Goal: Task Accomplishment & Management: Manage account settings

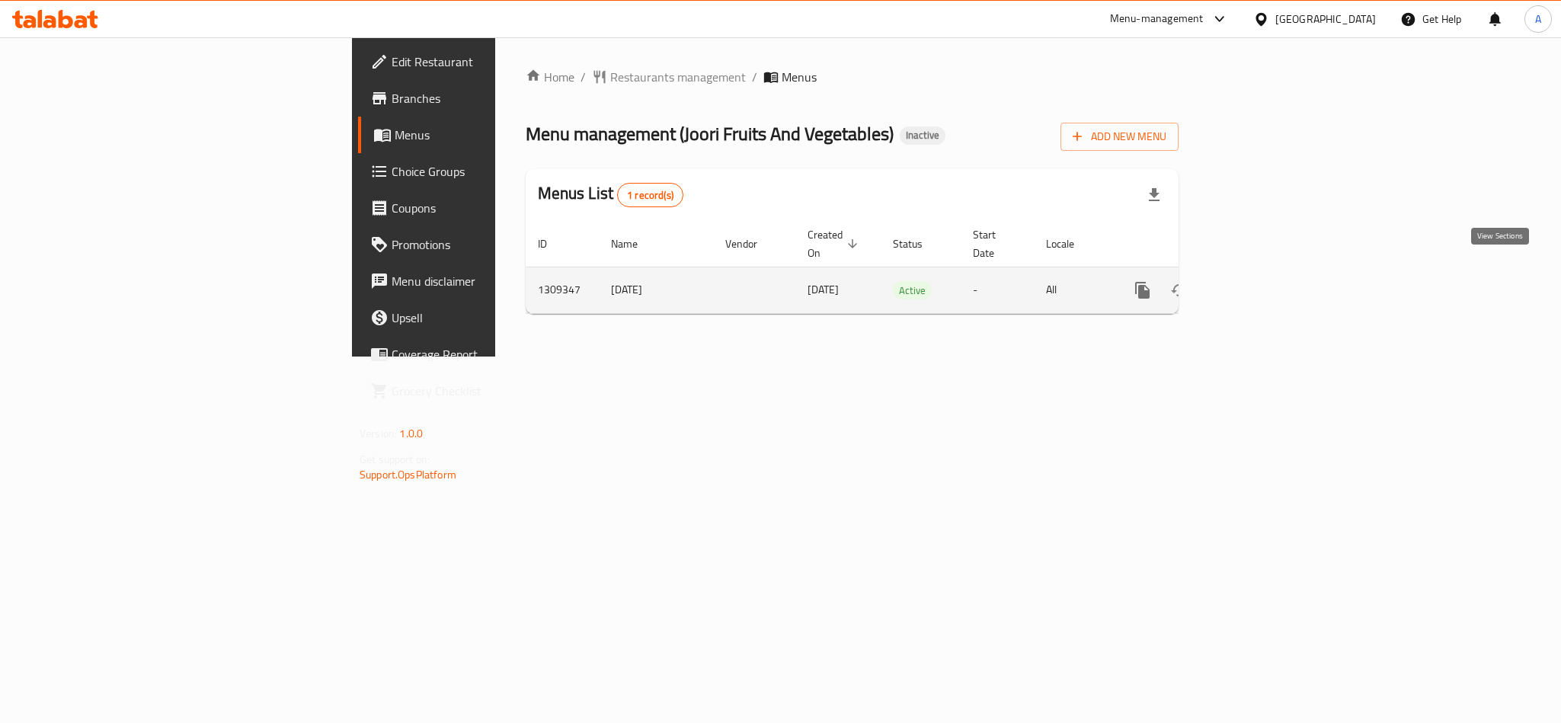
click at [1262, 281] on icon "enhanced table" at bounding box center [1252, 290] width 18 height 18
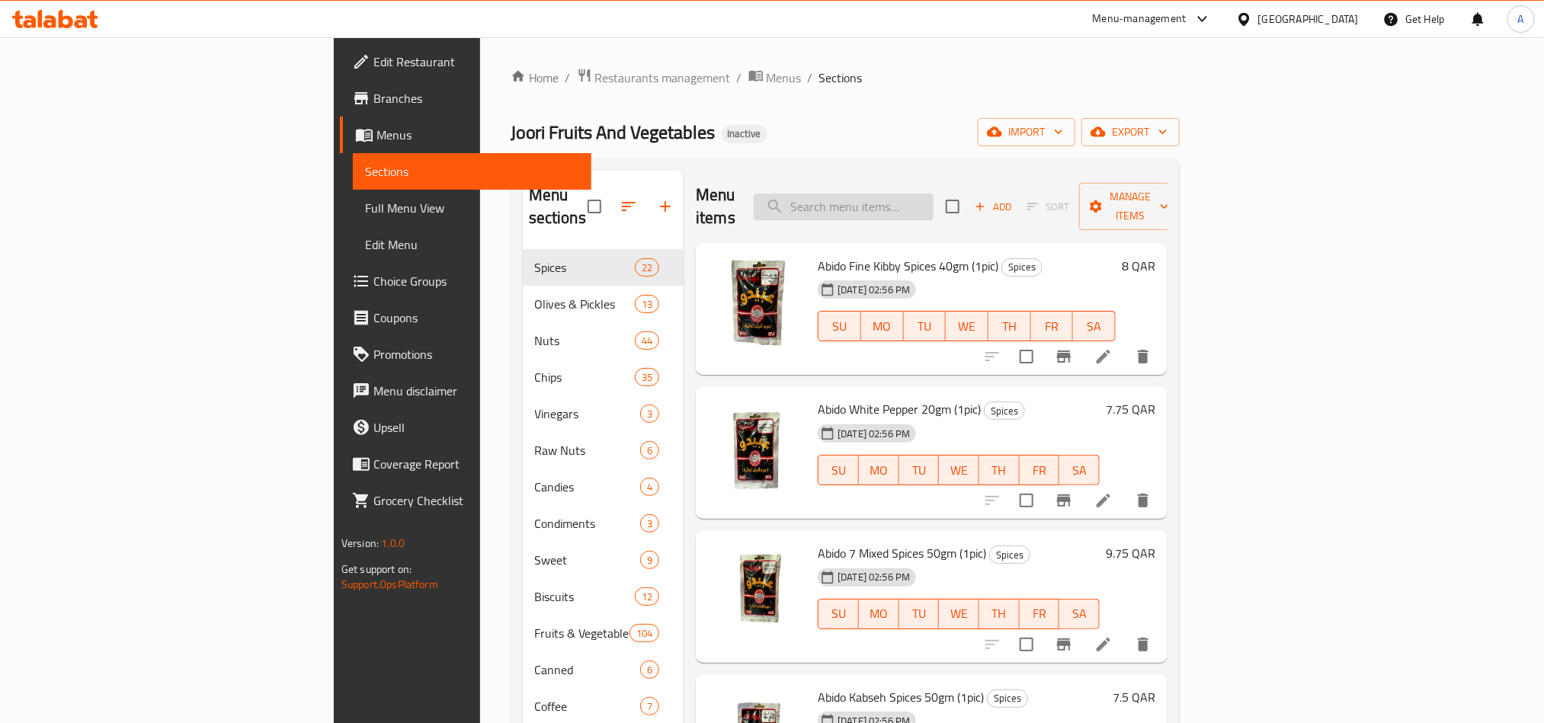
click at [933, 194] on input "search" at bounding box center [844, 207] width 180 height 27
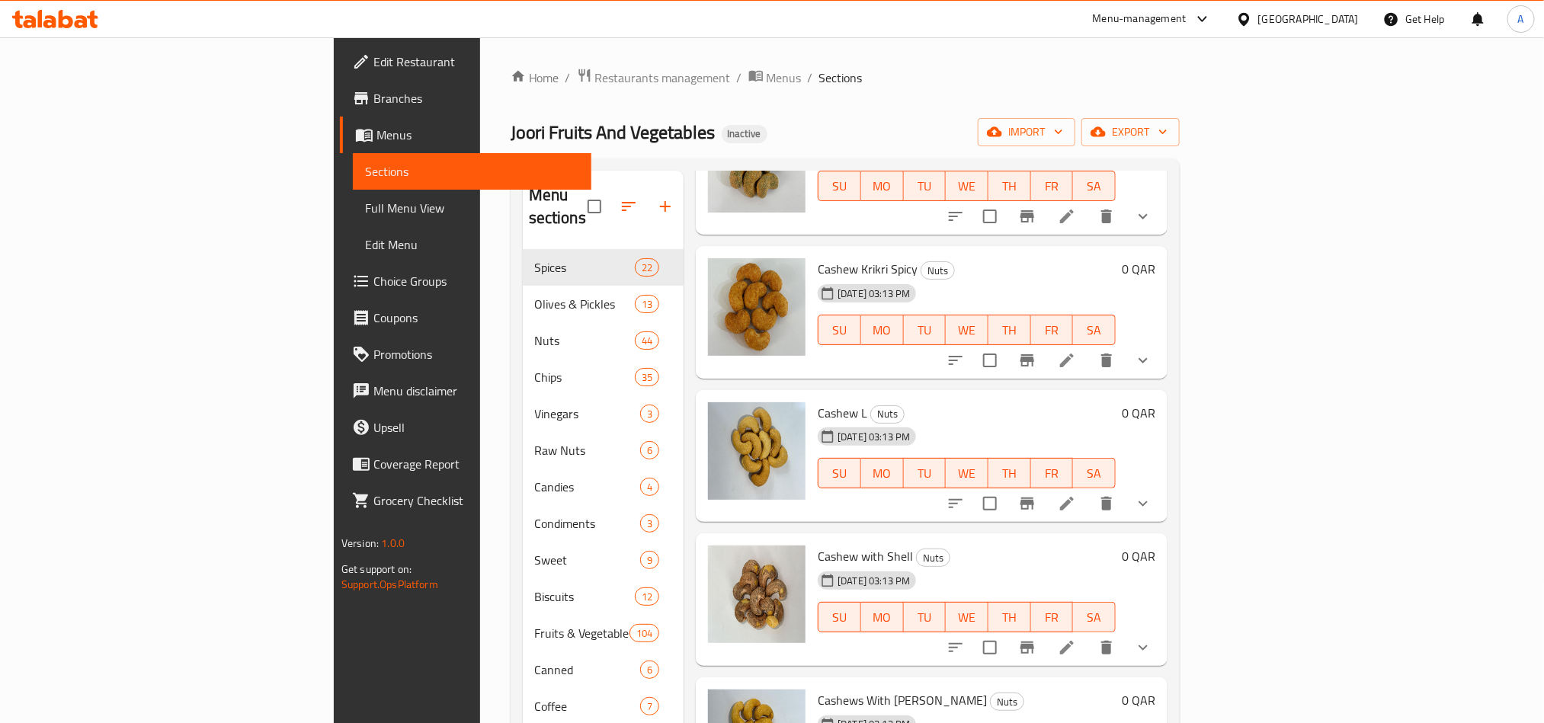
scroll to position [686, 0]
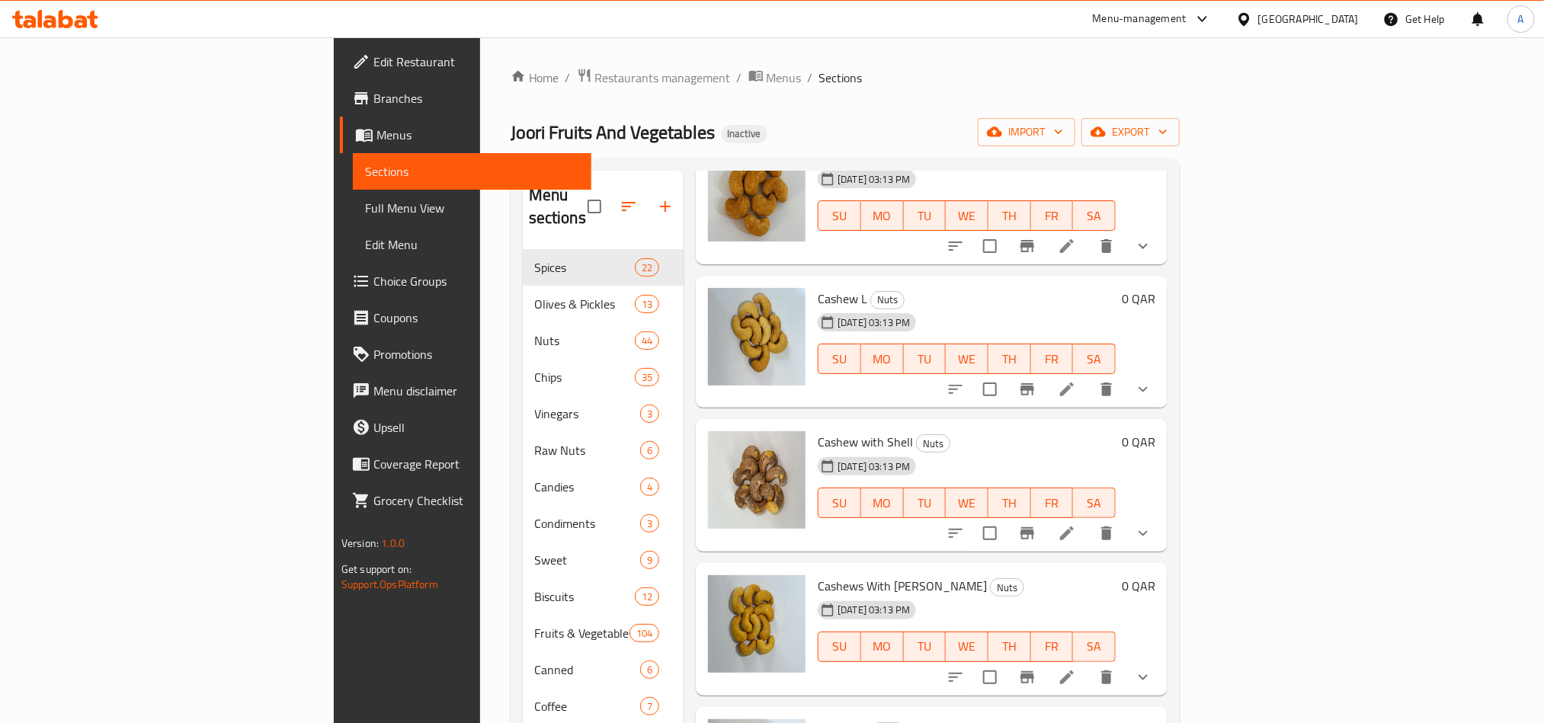
type input "cashew"
click at [1076, 380] on icon at bounding box center [1067, 389] width 18 height 18
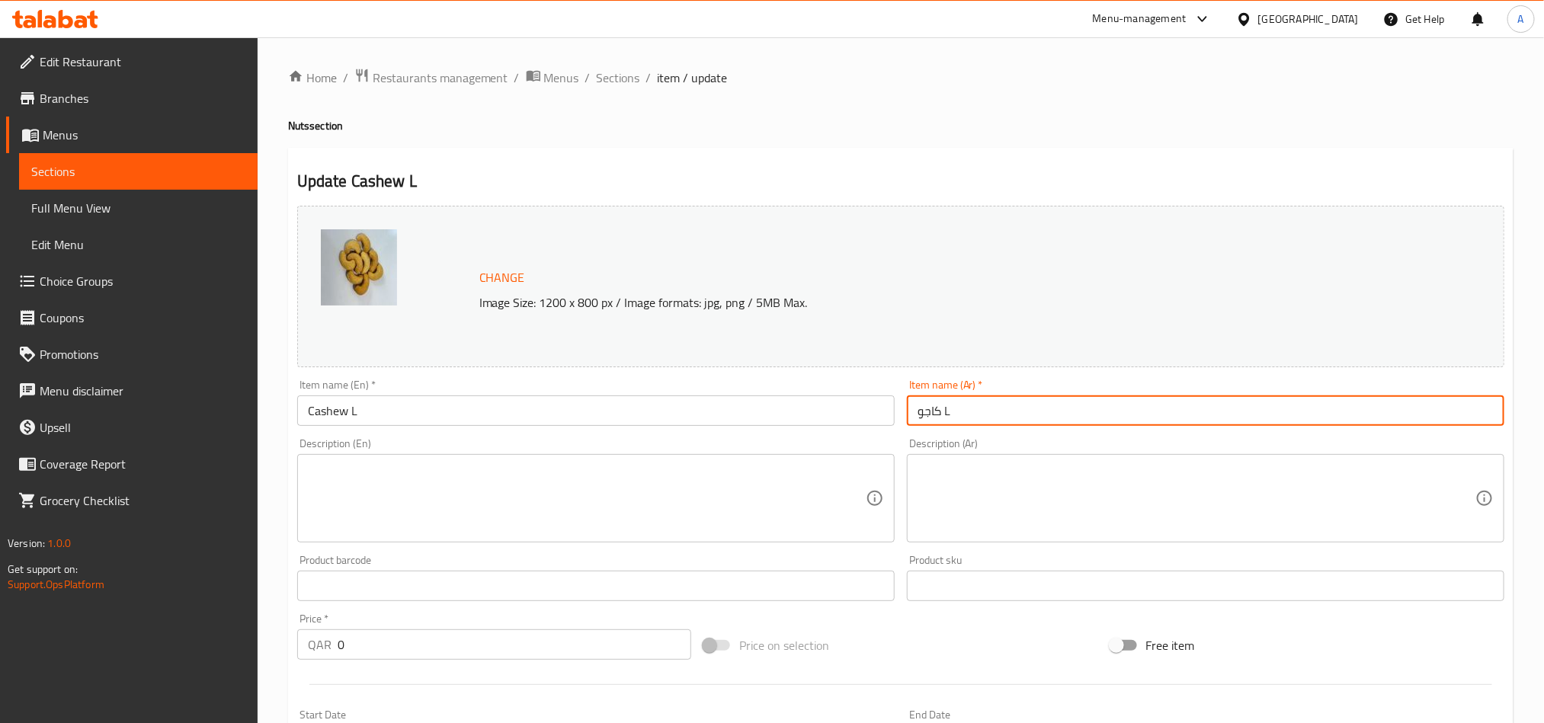
drag, startPoint x: 967, startPoint y: 402, endPoint x: 990, endPoint y: 478, distance: 79.5
click at [945, 410] on input "كاجو L" at bounding box center [1205, 410] width 597 height 30
type input "كاجو لارج"
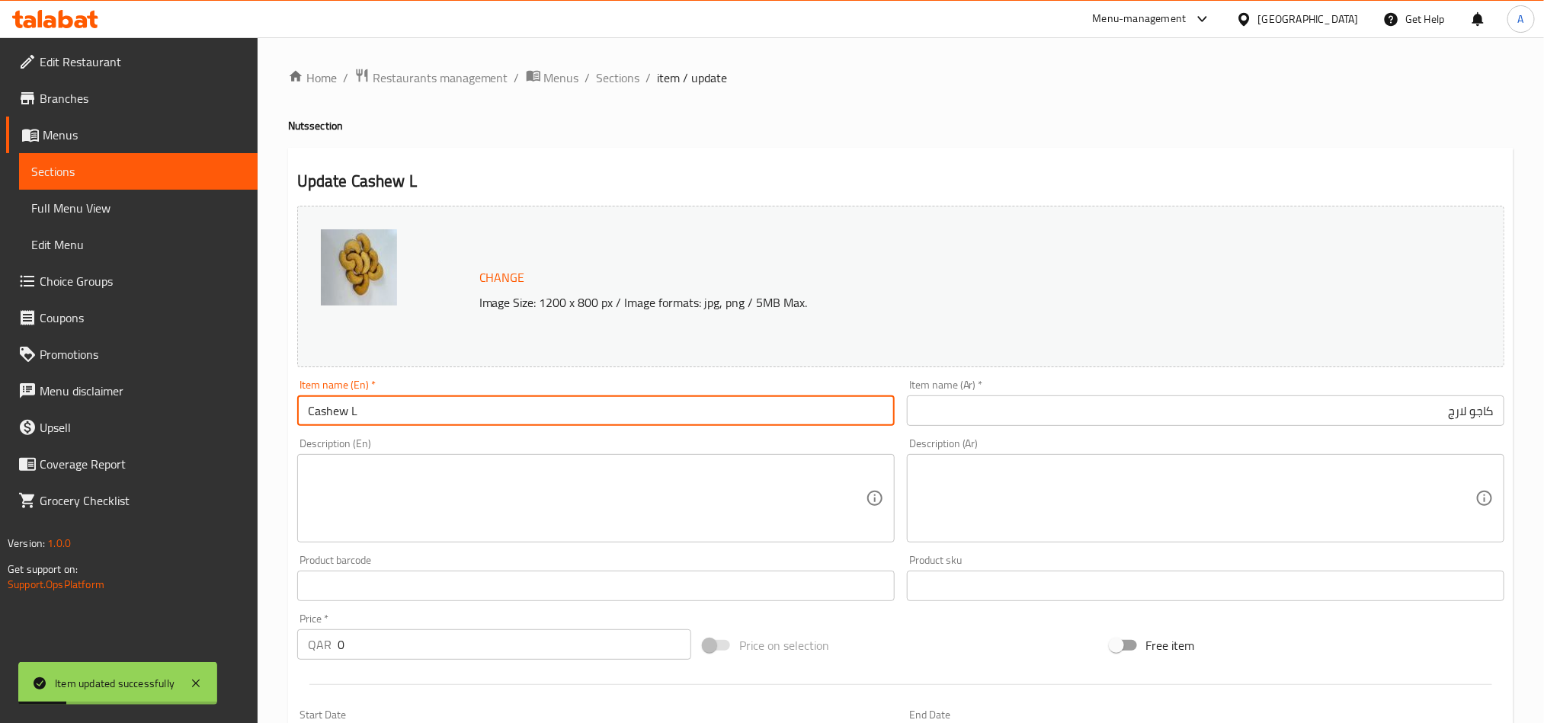
click at [325, 412] on input "Cashew L" at bounding box center [595, 410] width 597 height 30
click at [602, 65] on div "Home / Restaurants management / Menus / Sections / item / update Nuts section U…" at bounding box center [901, 607] width 1286 height 1140
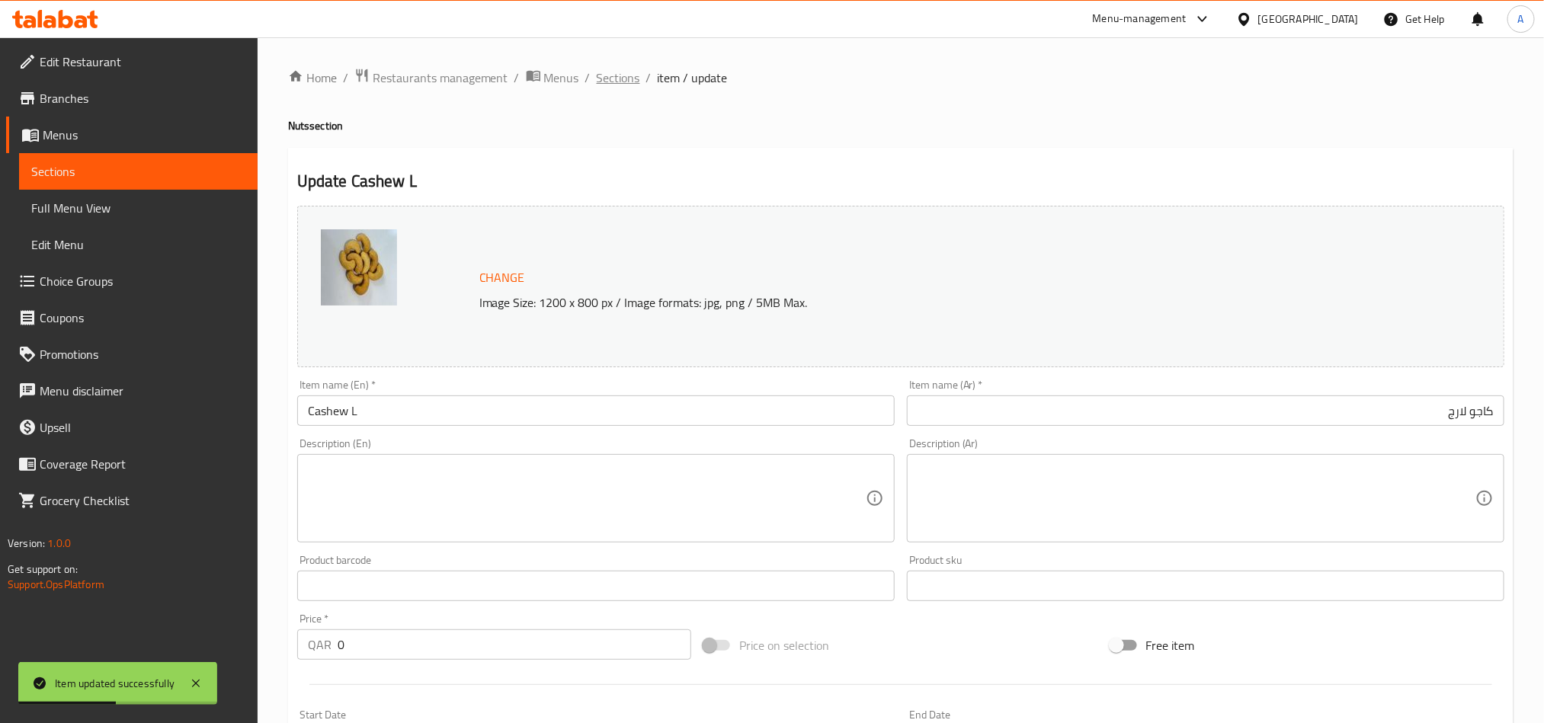
click at [606, 73] on span "Sections" at bounding box center [618, 78] width 43 height 18
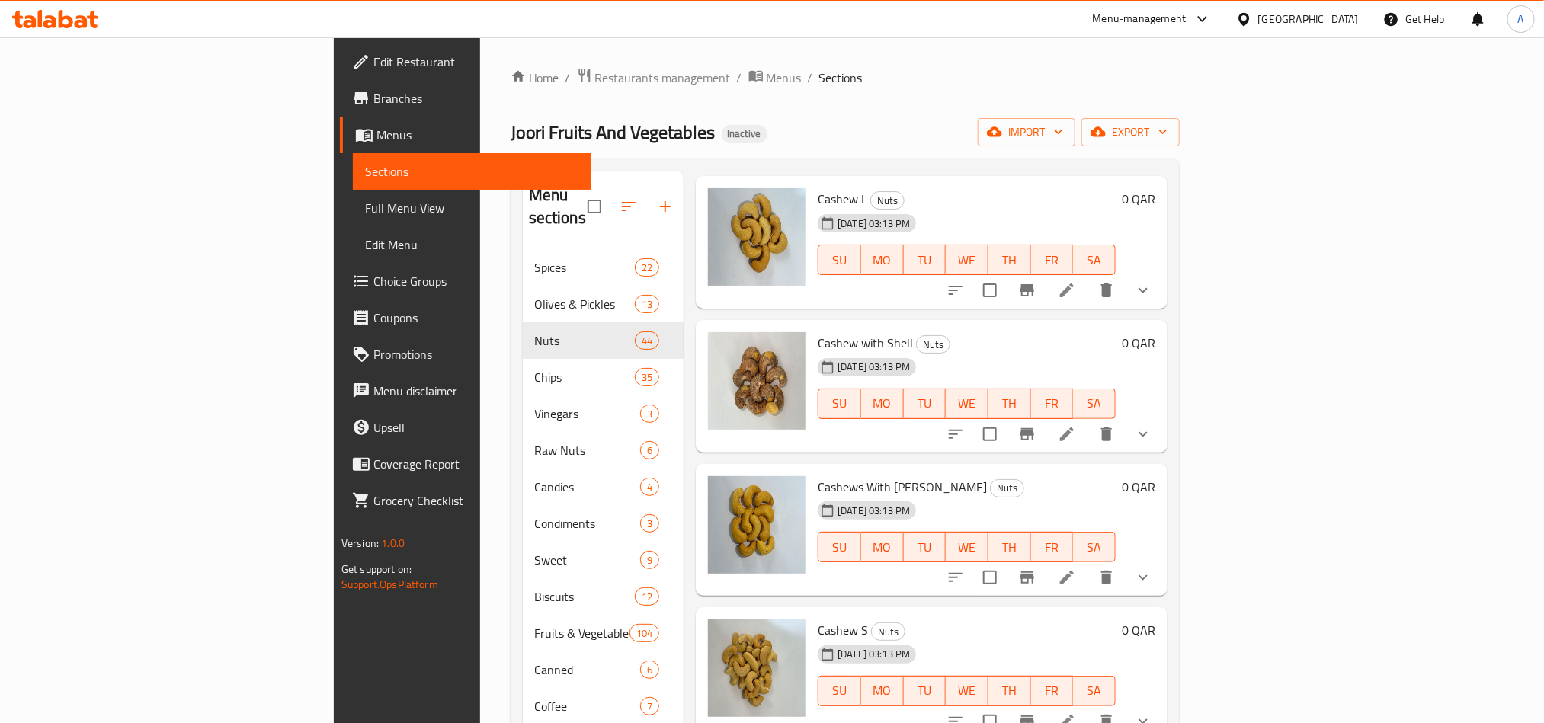
scroll to position [3086, 0]
click at [1076, 711] on icon at bounding box center [1067, 720] width 18 height 18
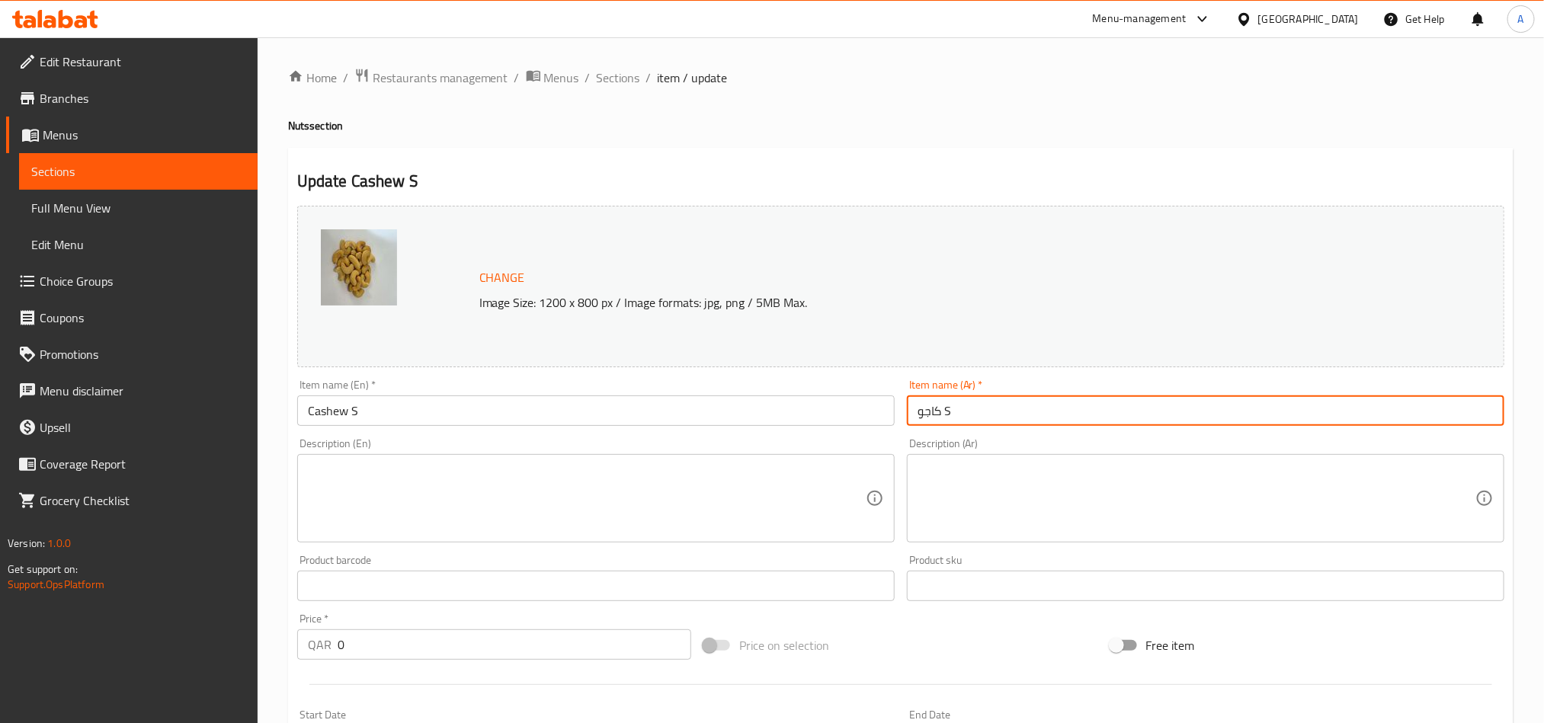
drag, startPoint x: 963, startPoint y: 416, endPoint x: 944, endPoint y: 416, distance: 19.0
click at [944, 416] on input "كاجو S" at bounding box center [1205, 410] width 597 height 30
type input "كاجو صغير"
click at [629, 75] on span "Sections" at bounding box center [618, 78] width 43 height 18
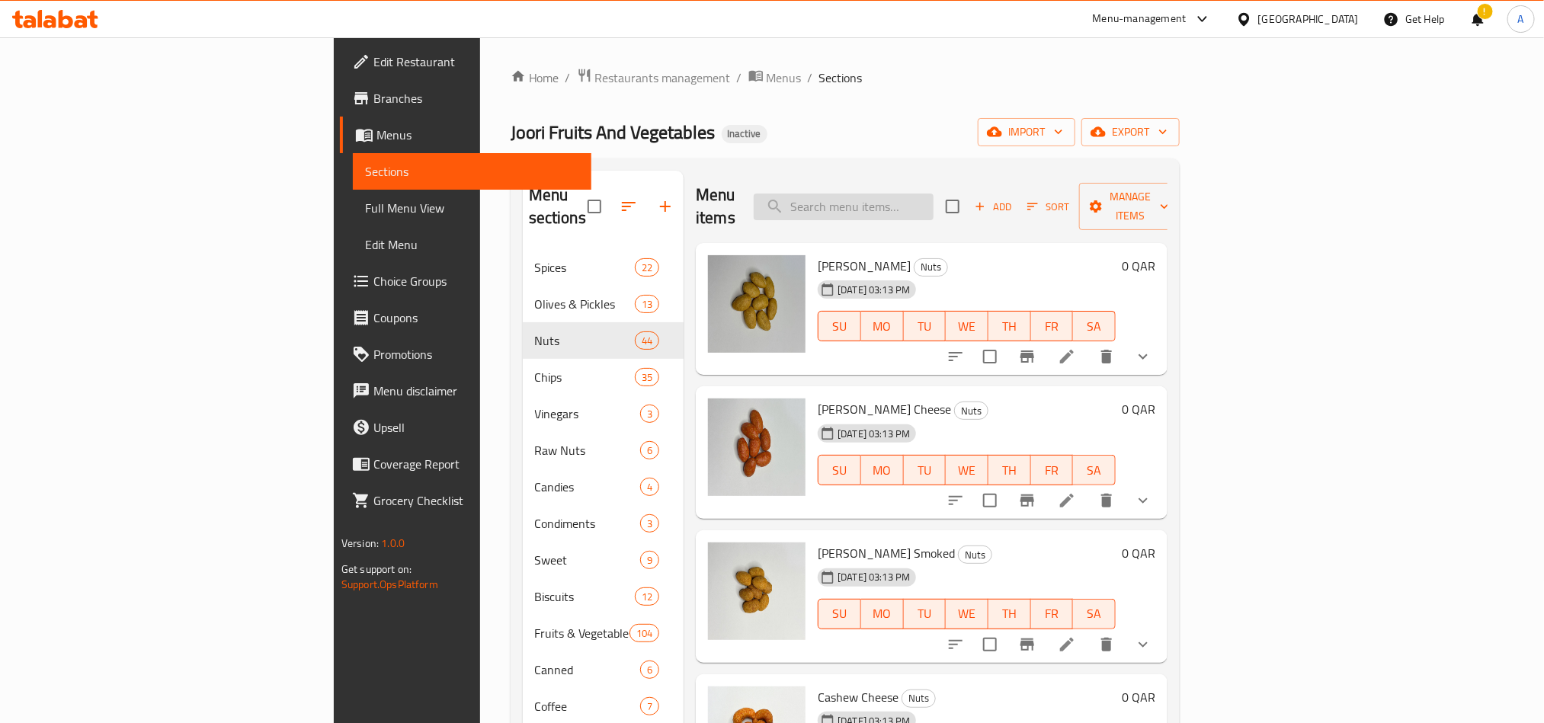
click at [933, 194] on input "search" at bounding box center [844, 207] width 180 height 27
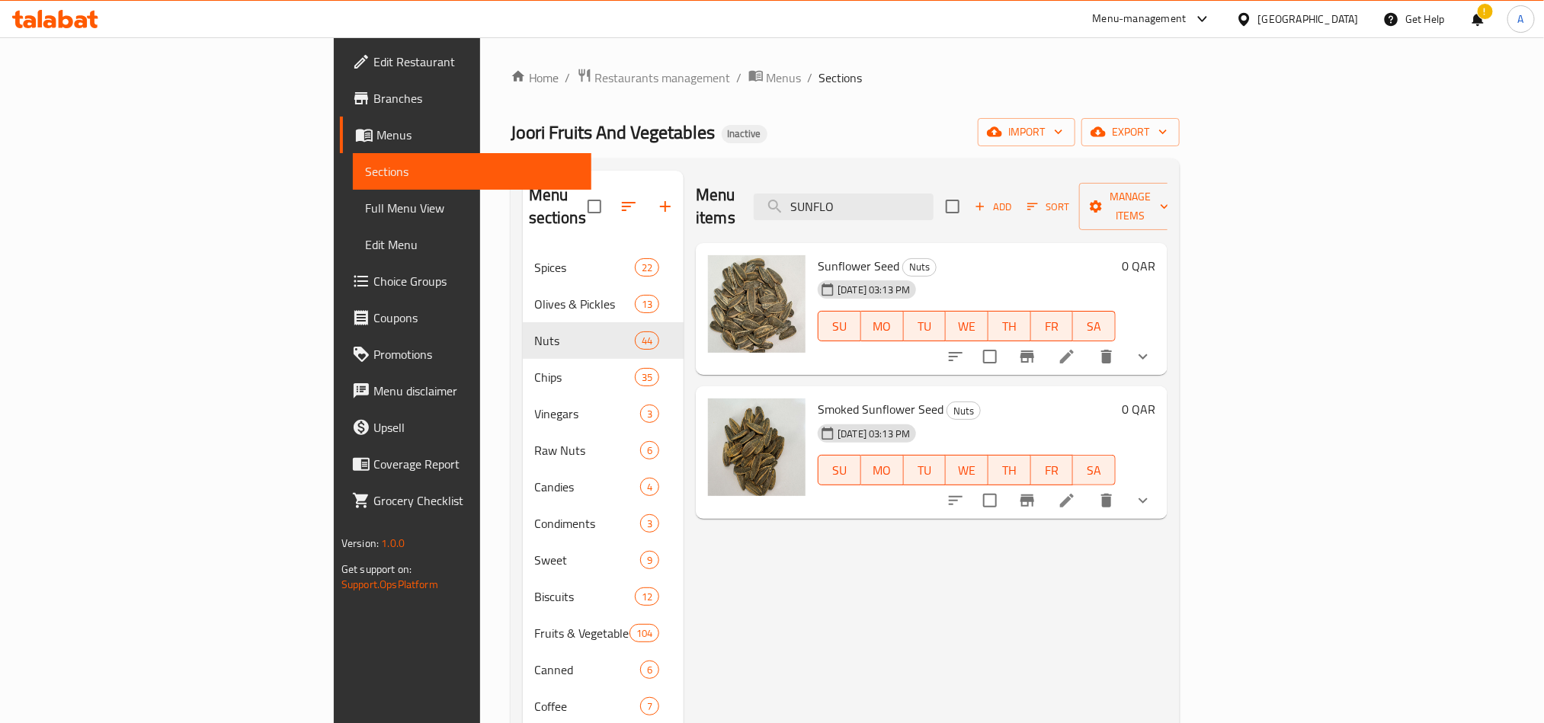
type input "SUNFLO"
click at [1088, 343] on li at bounding box center [1066, 356] width 43 height 27
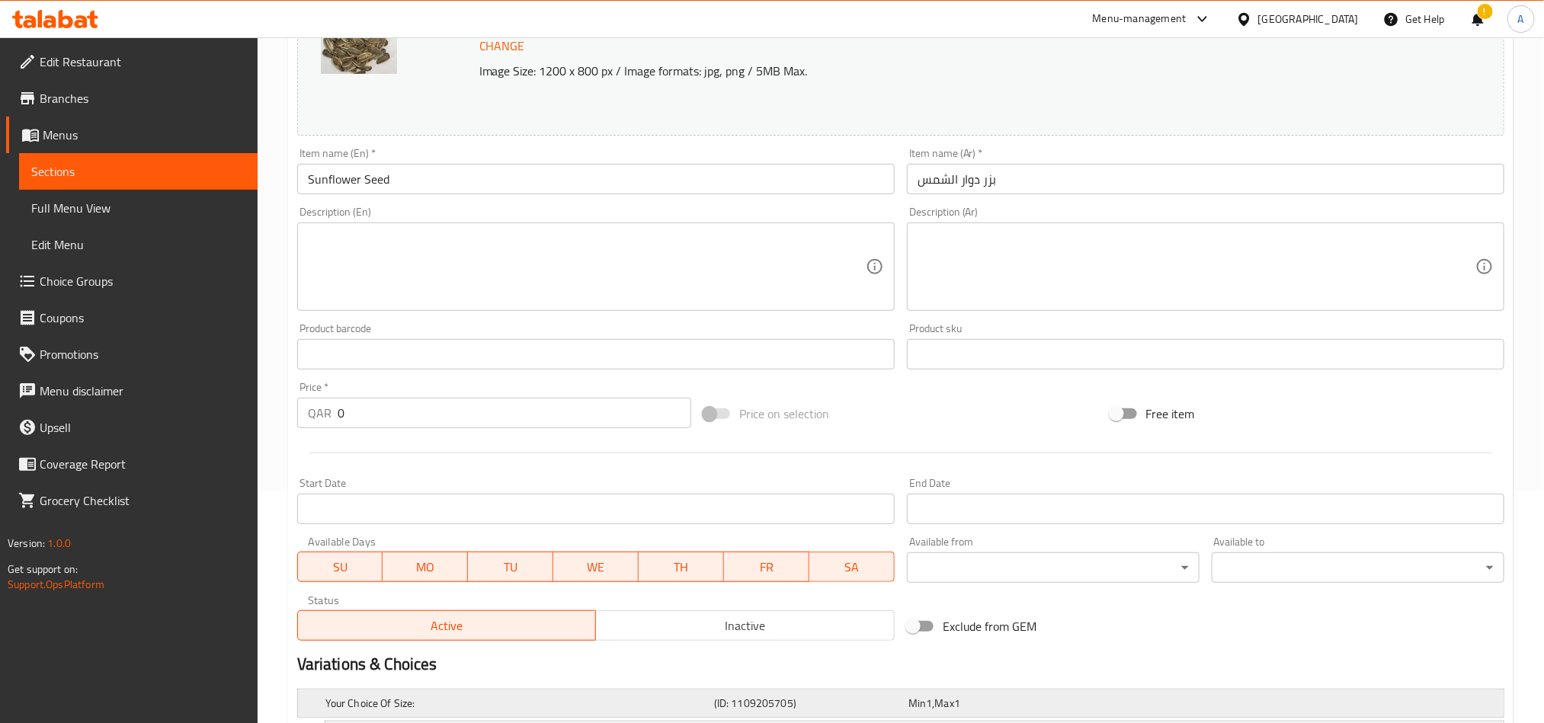
scroll to position [411, 0]
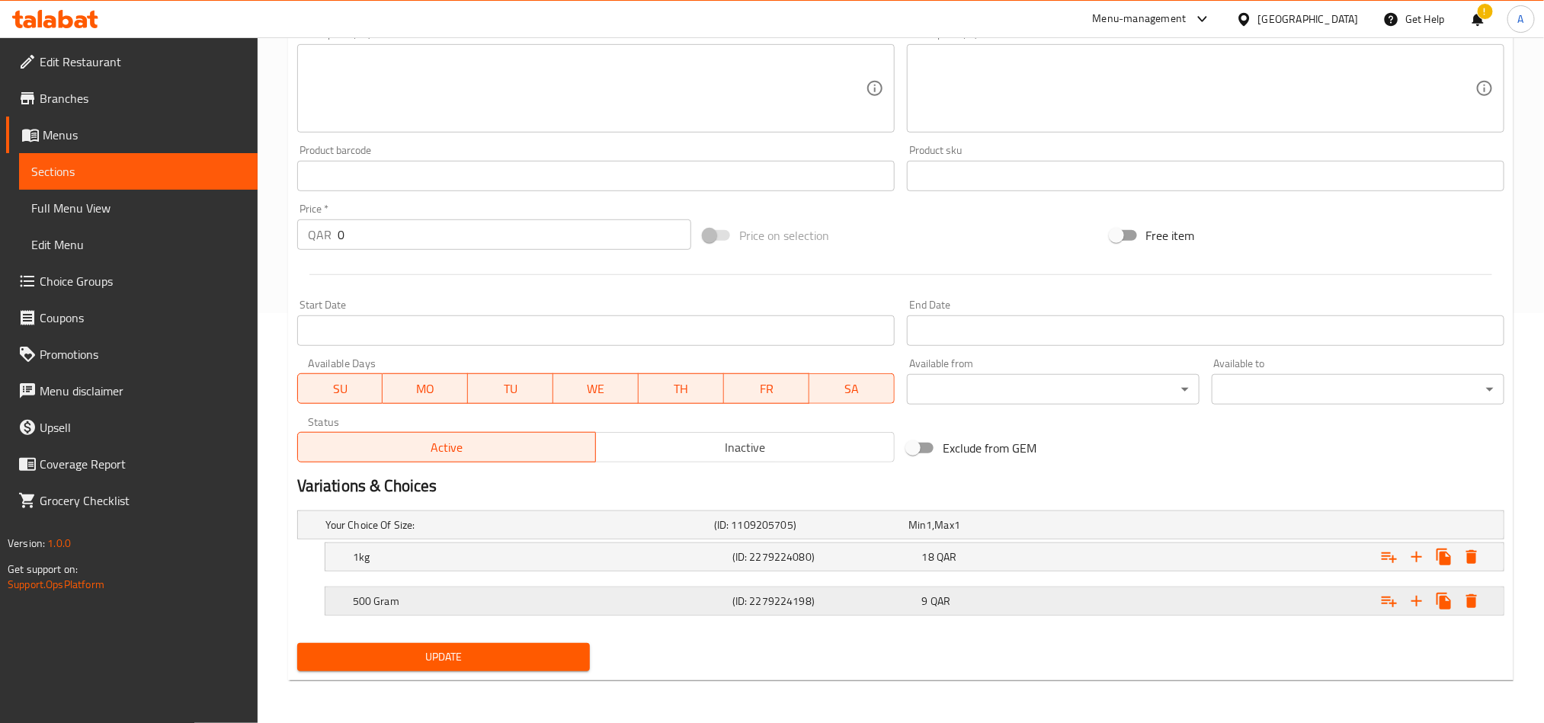
click at [1474, 597] on icon "Expand" at bounding box center [1471, 601] width 11 height 14
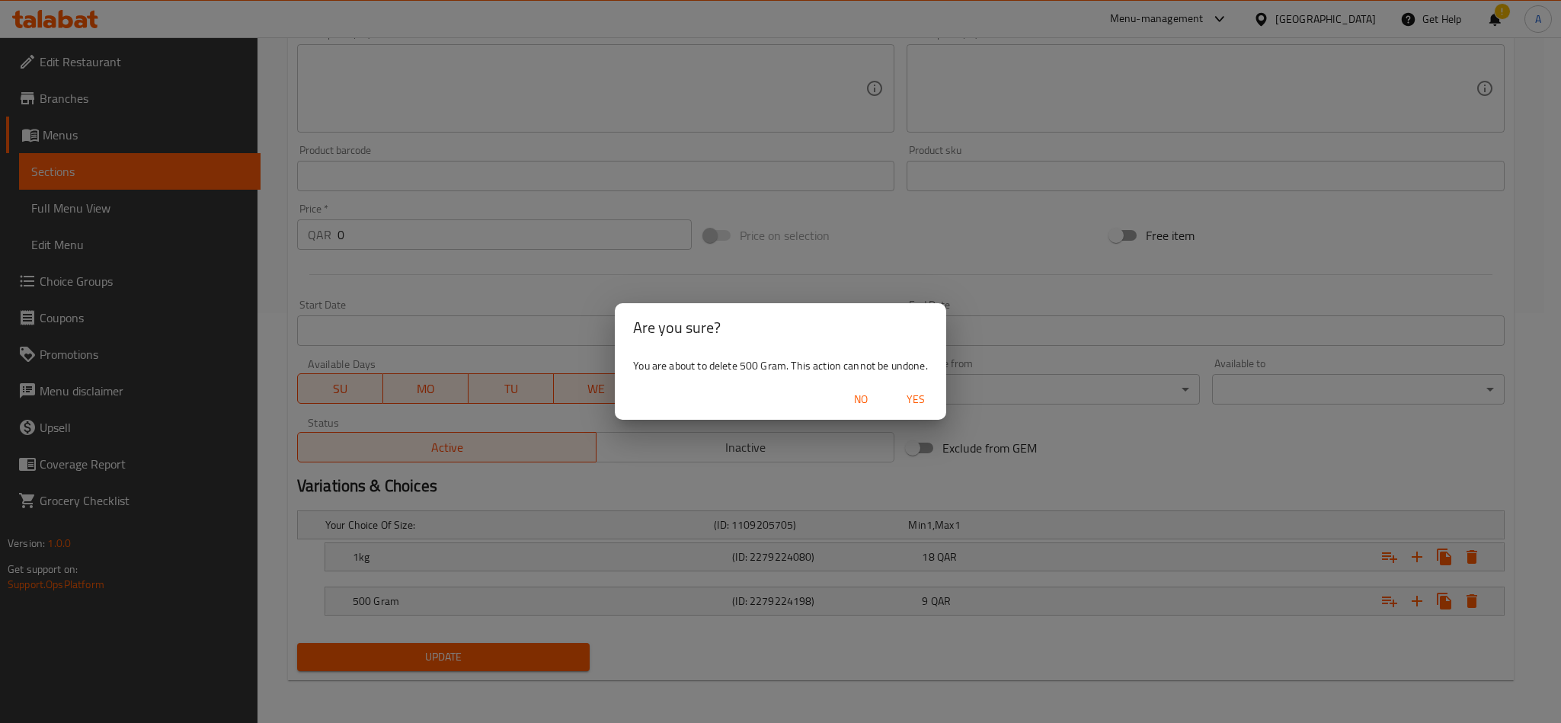
click at [622, 603] on div "Are you sure? You are about to delete 500 Gram. This action cannot be undone. N…" at bounding box center [780, 361] width 1561 height 723
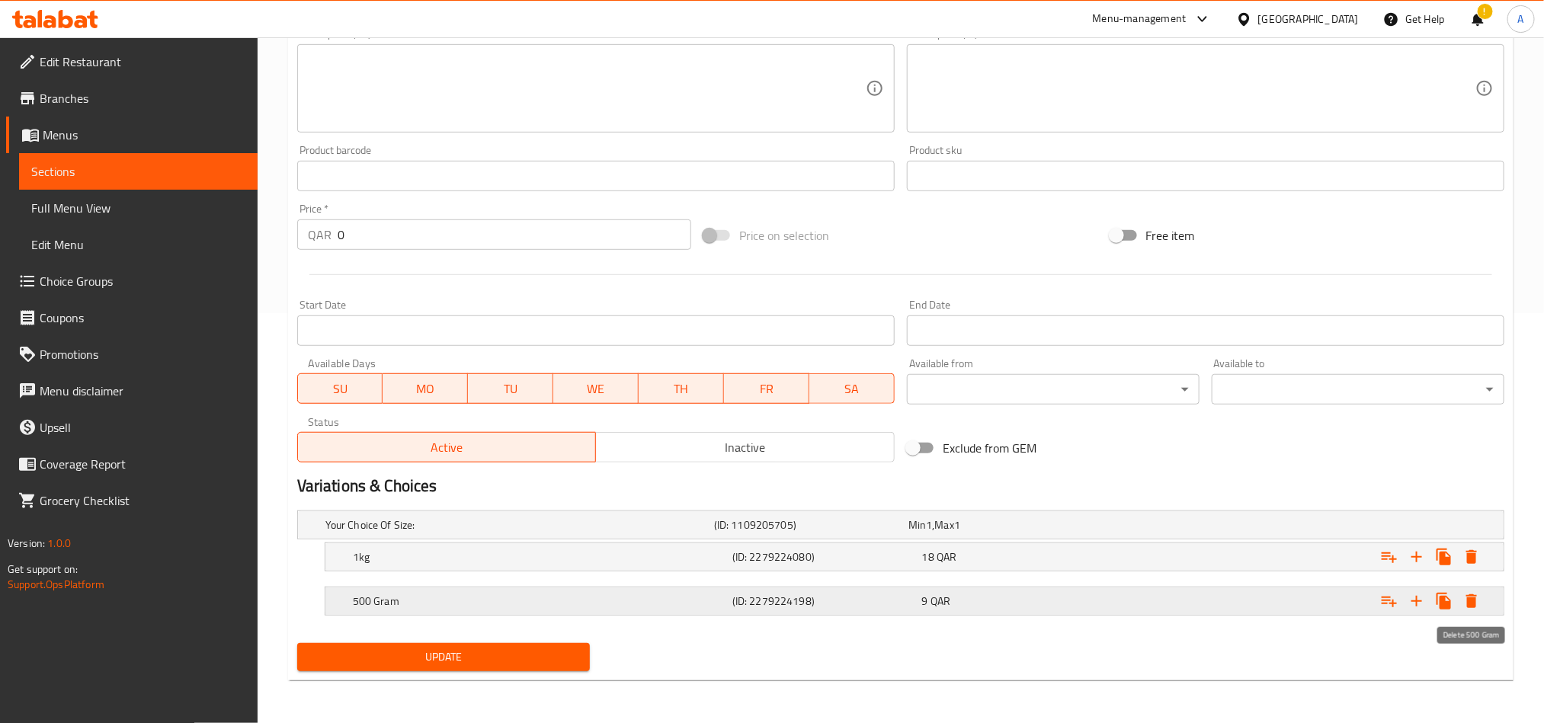
click at [1470, 597] on icon "Expand" at bounding box center [1471, 601] width 11 height 14
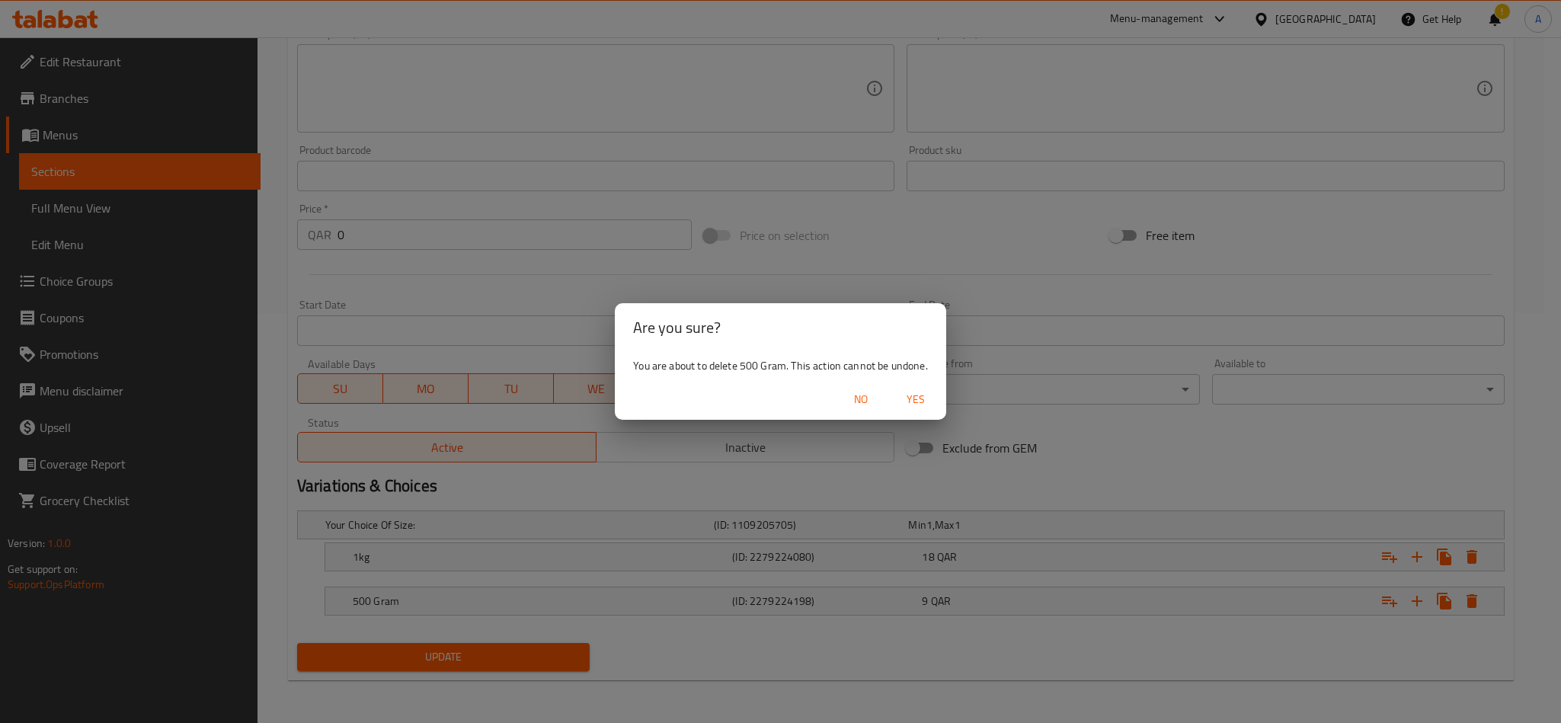
click at [872, 480] on div "Are you sure? You are about to delete 500 Gram. This action cannot be undone. N…" at bounding box center [780, 361] width 1561 height 723
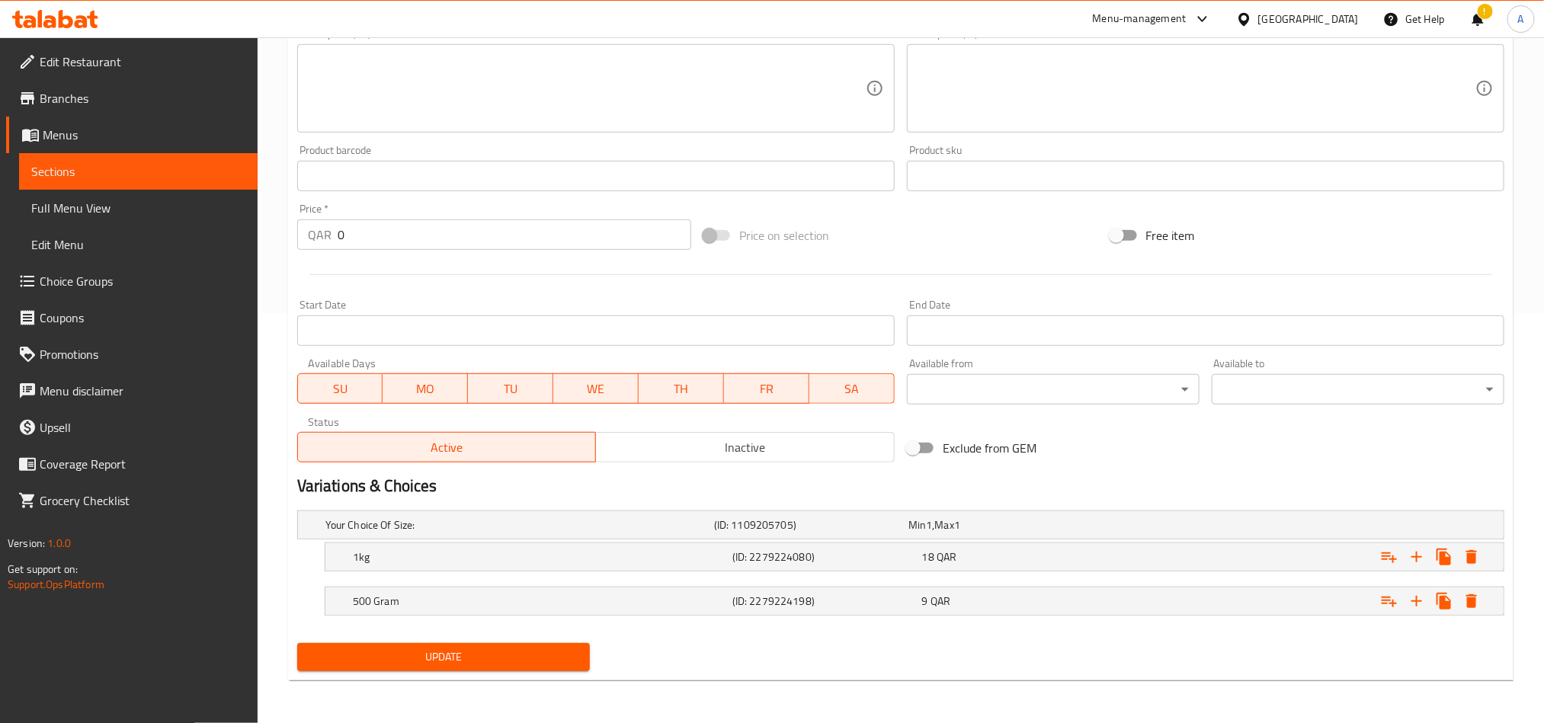
scroll to position [0, 0]
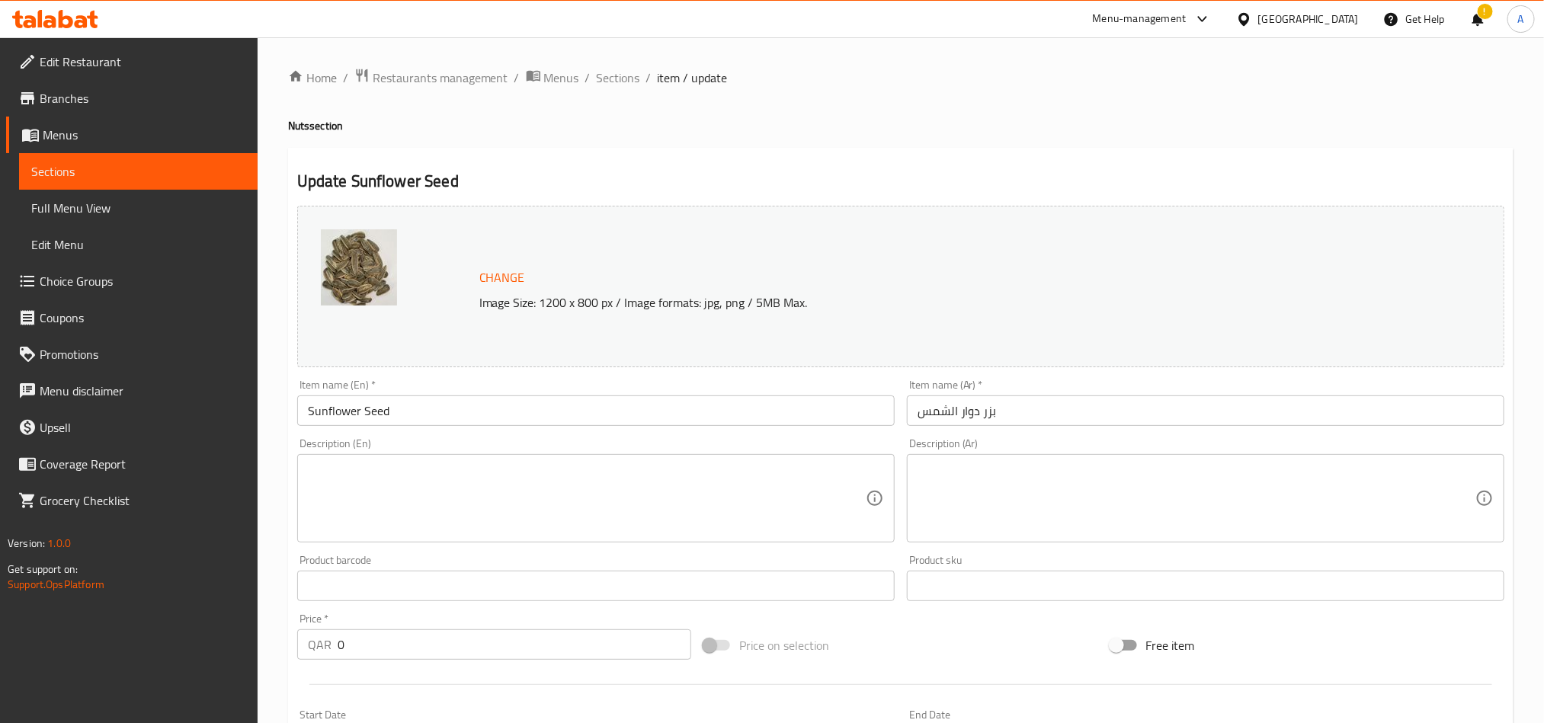
click at [821, 405] on input "Sunflower Seed" at bounding box center [595, 410] width 597 height 30
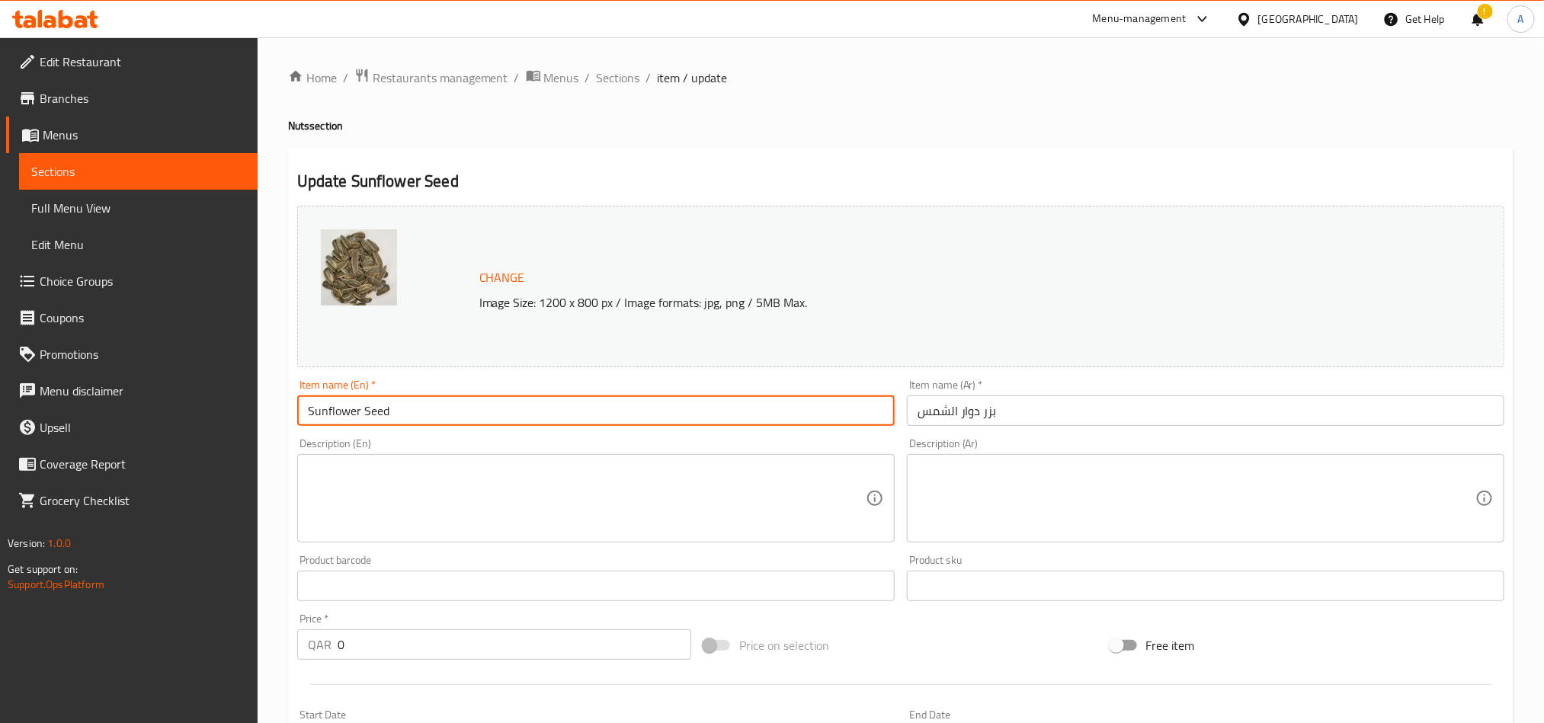
click at [970, 414] on input "بزر دوار الشمس" at bounding box center [1205, 410] width 597 height 30
click at [430, 405] on input "Sunflower Seed" at bounding box center [595, 410] width 597 height 30
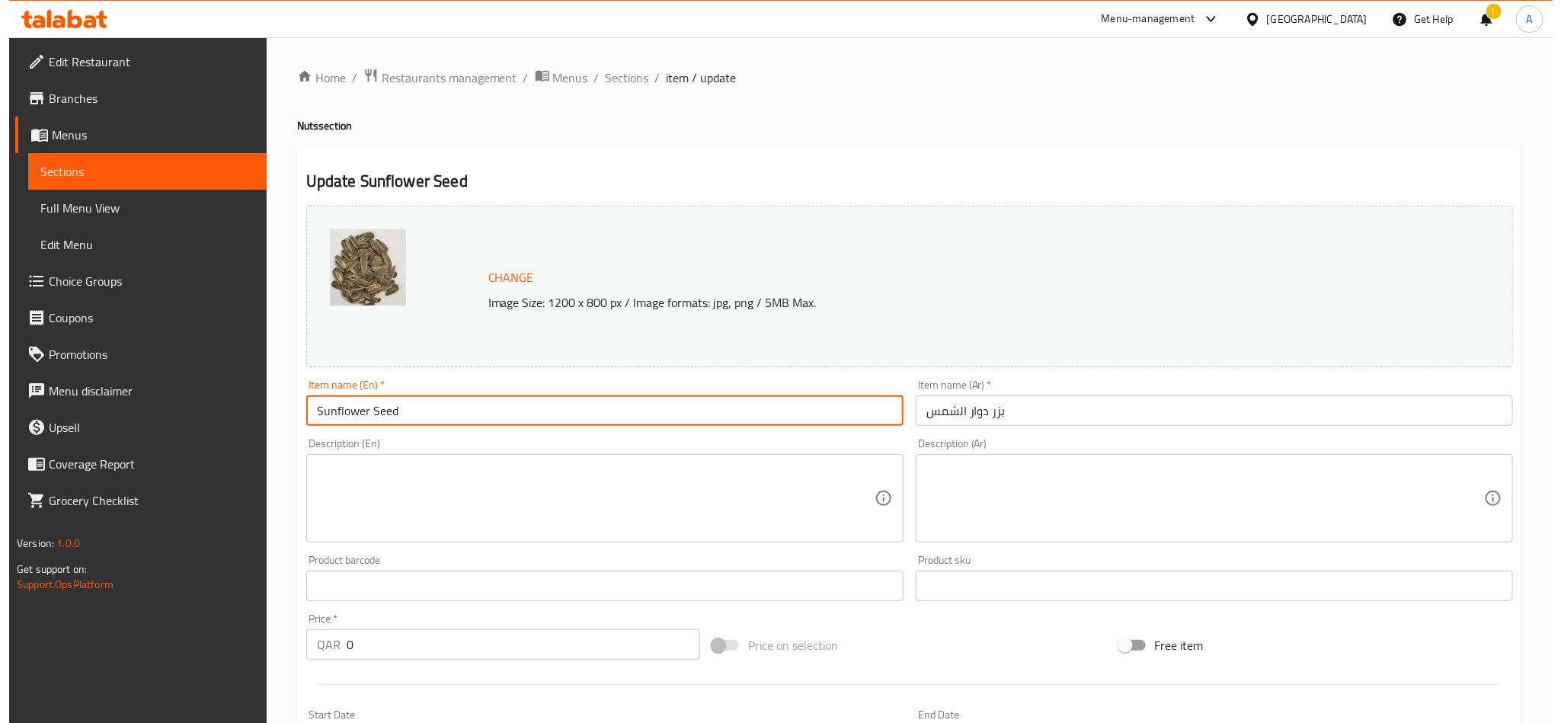
scroll to position [411, 0]
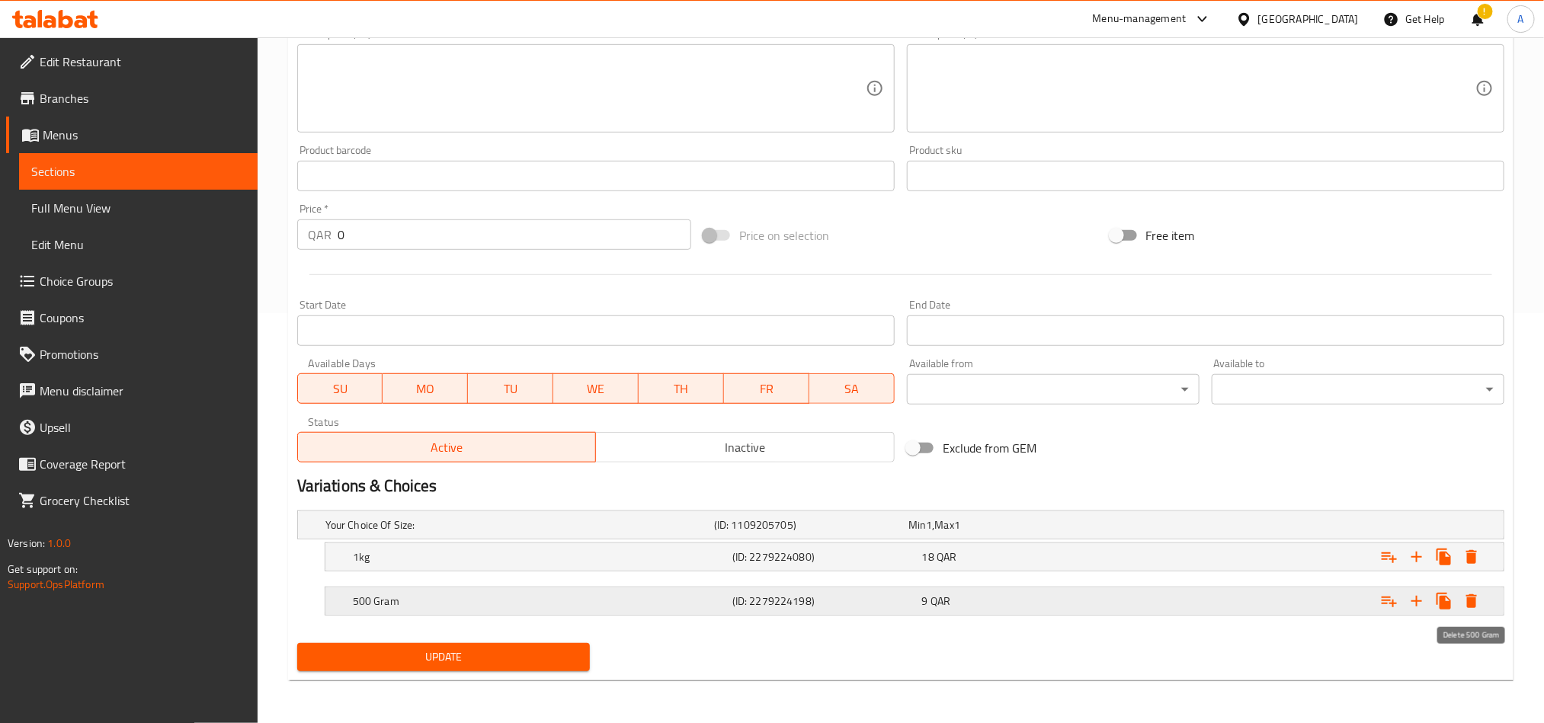
click at [1475, 606] on icon "Expand" at bounding box center [1471, 601] width 11 height 14
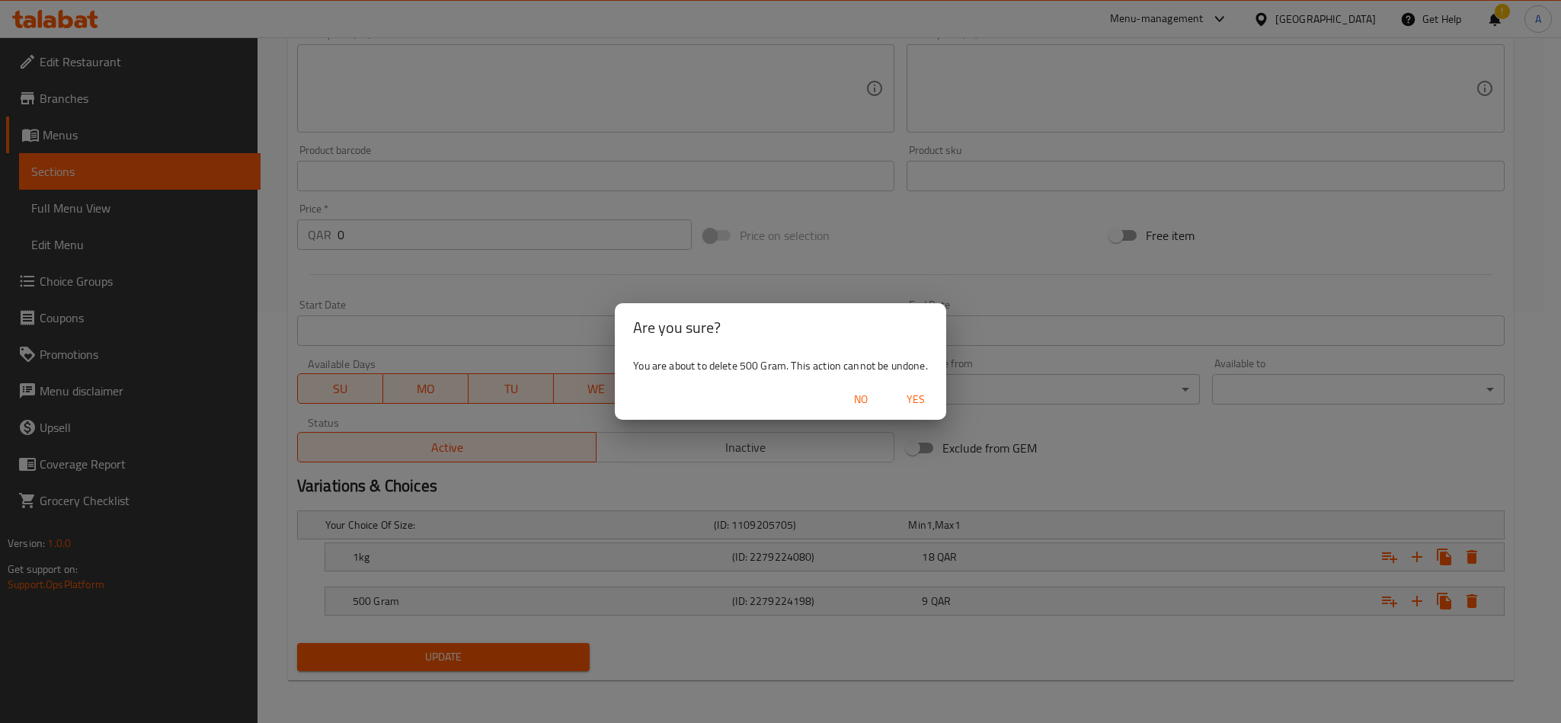
click at [926, 393] on span "Yes" at bounding box center [916, 399] width 37 height 19
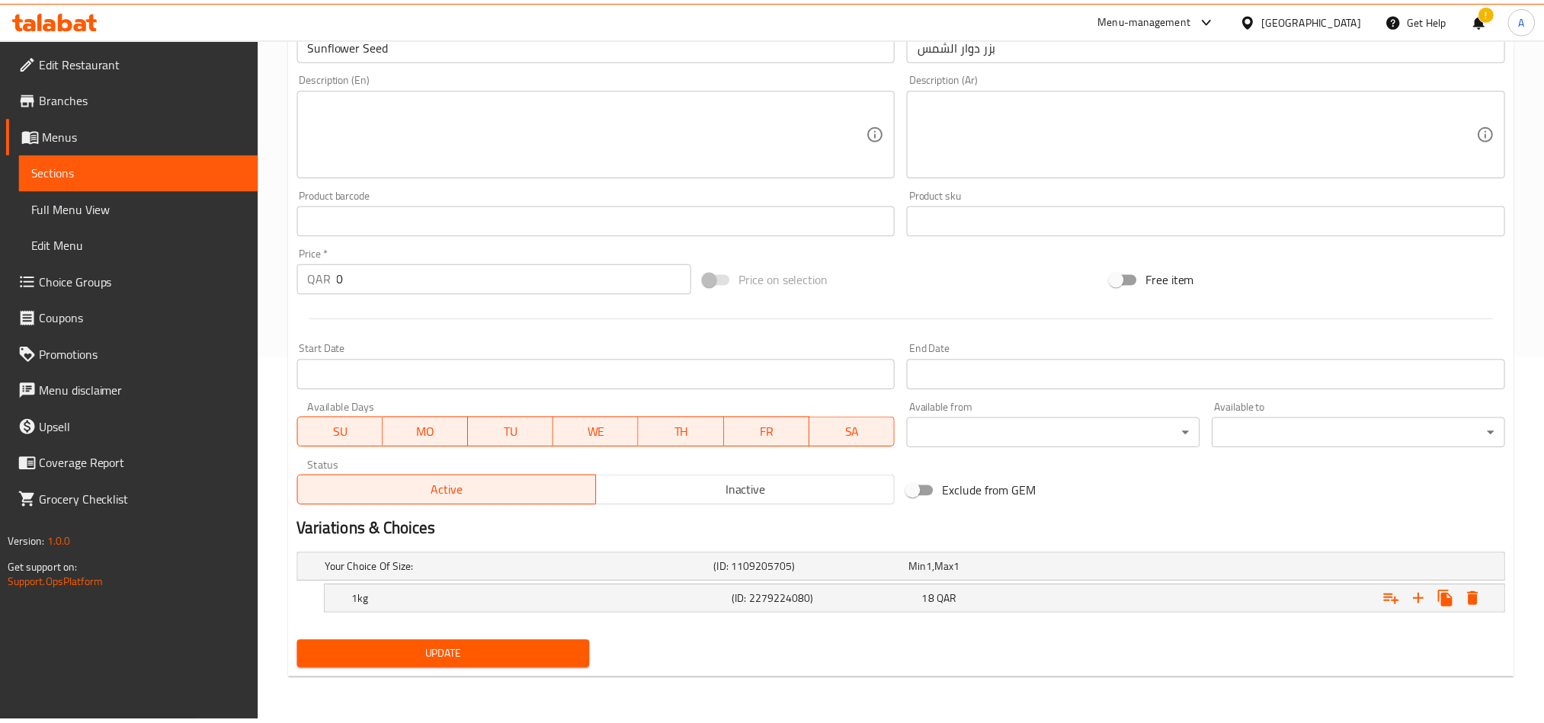
scroll to position [366, 0]
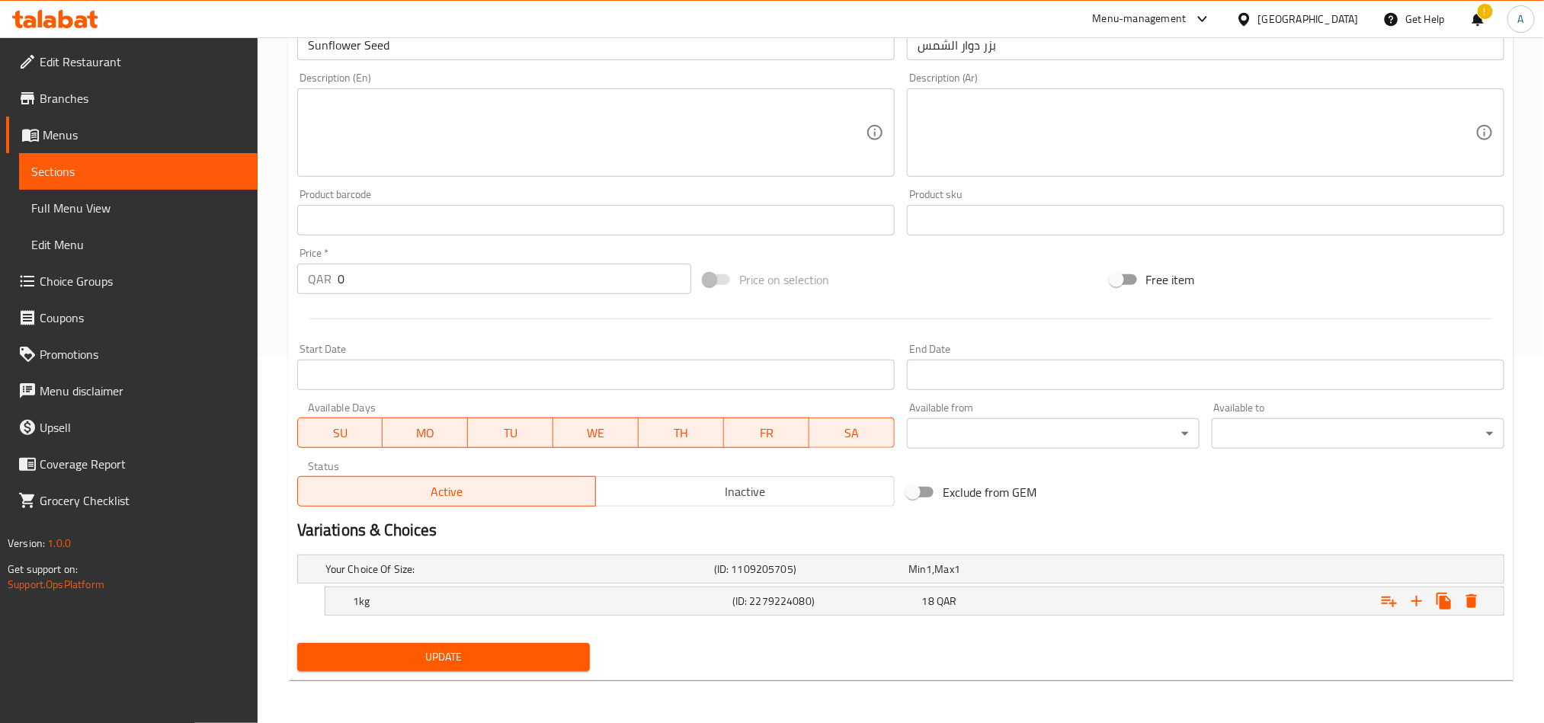
click at [467, 663] on span "Update" at bounding box center [443, 657] width 268 height 19
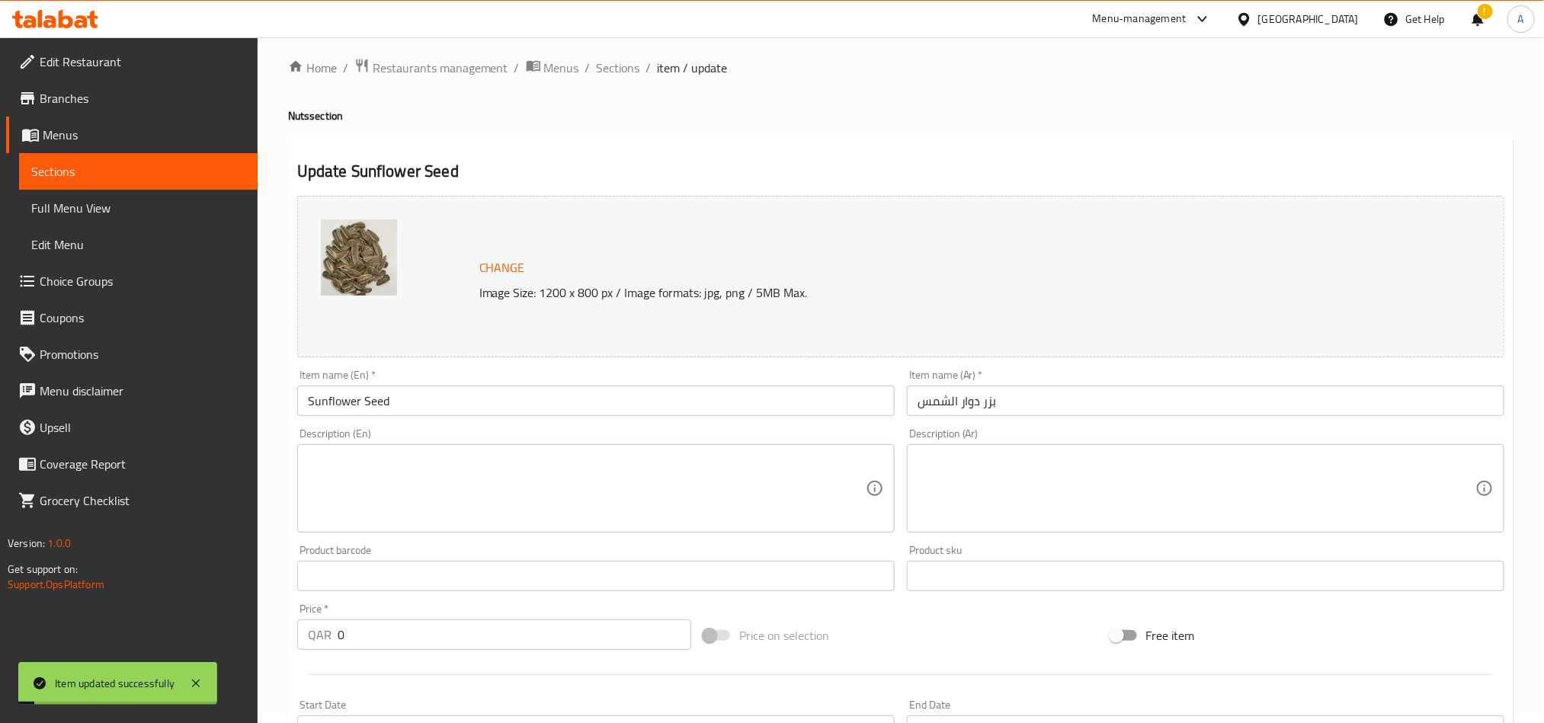
scroll to position [0, 0]
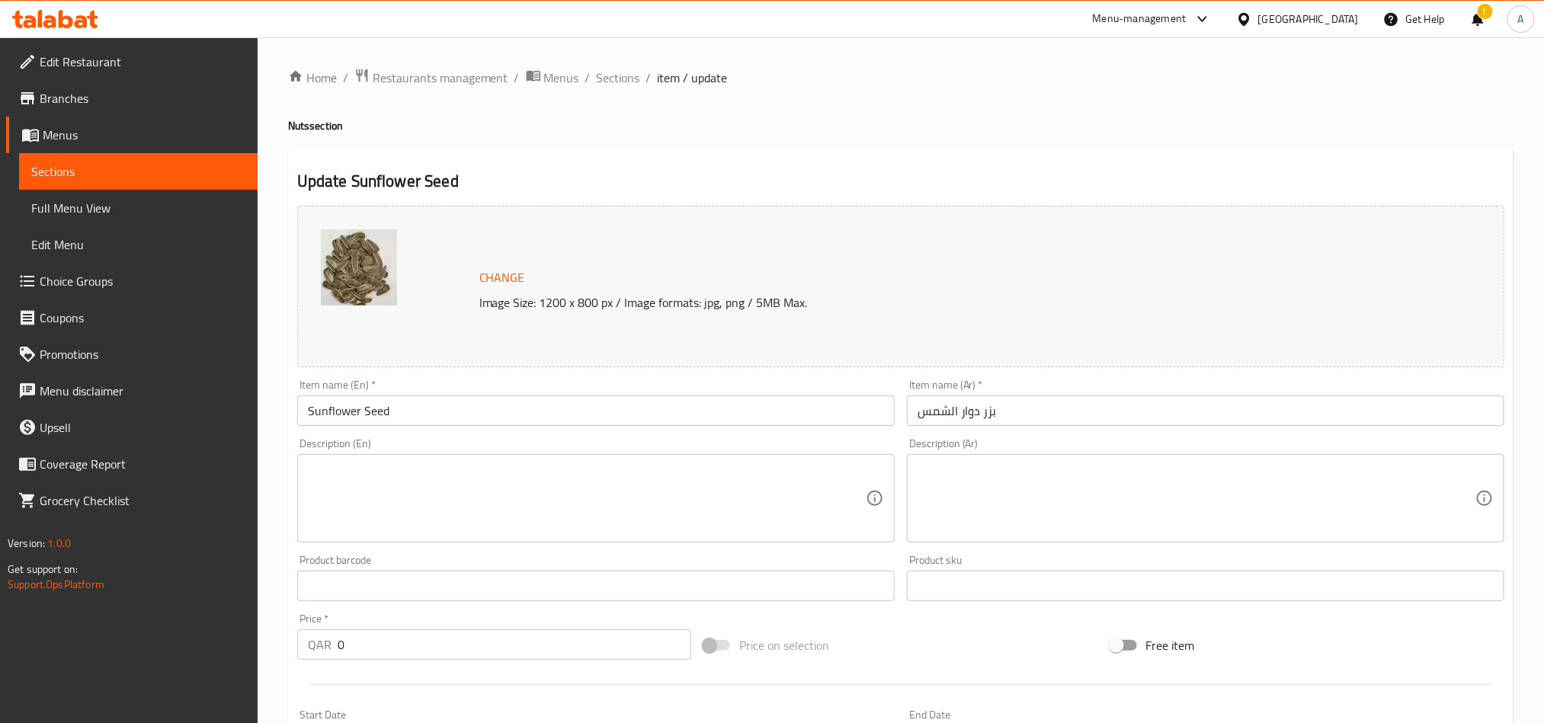
click at [1377, 121] on h4 "Nuts section" at bounding box center [900, 125] width 1225 height 15
click at [622, 83] on span "Sections" at bounding box center [618, 78] width 43 height 18
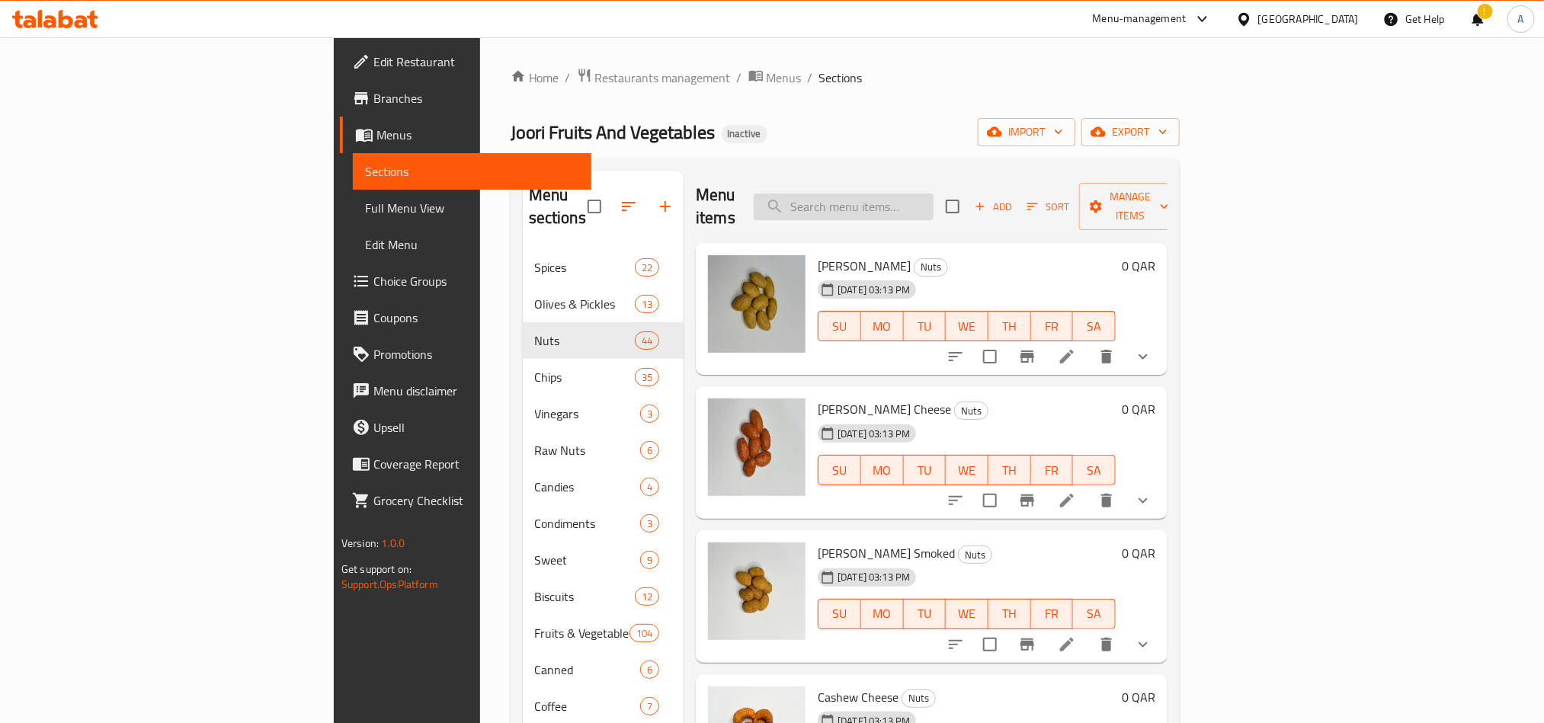
click at [933, 194] on input "search" at bounding box center [844, 207] width 180 height 27
paste input "Mixed Nuts Raw"
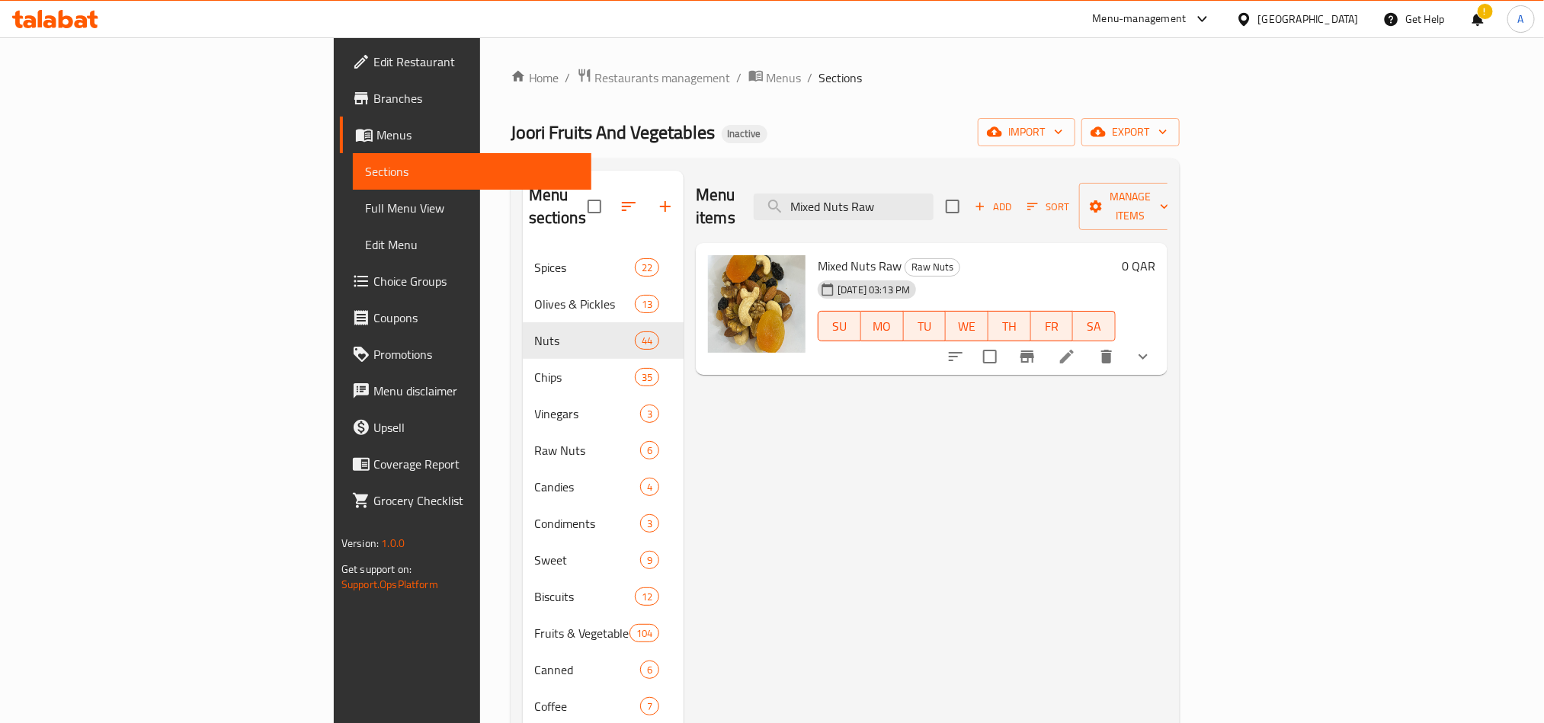
type input "Mixed Nuts Raw"
click at [1088, 343] on li at bounding box center [1066, 356] width 43 height 27
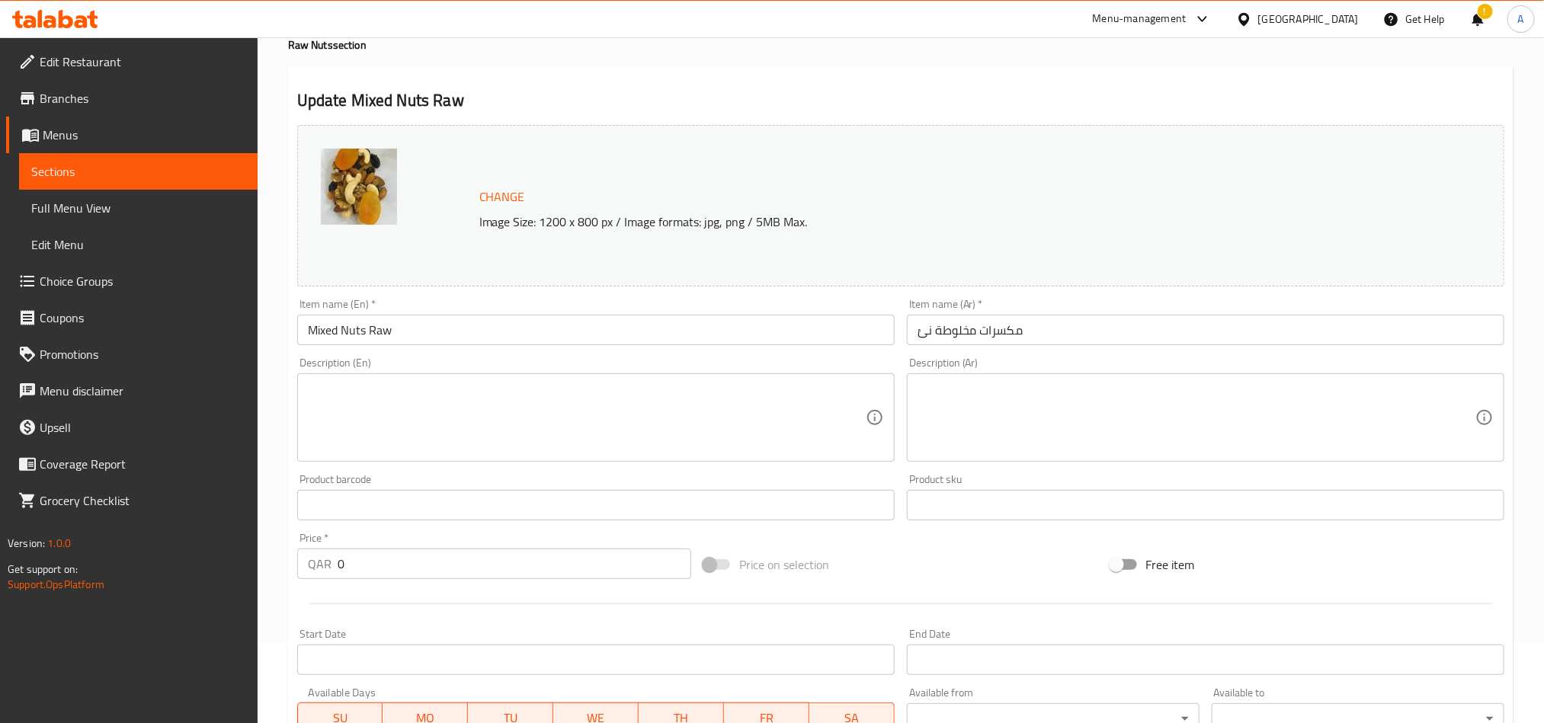
scroll to position [114, 0]
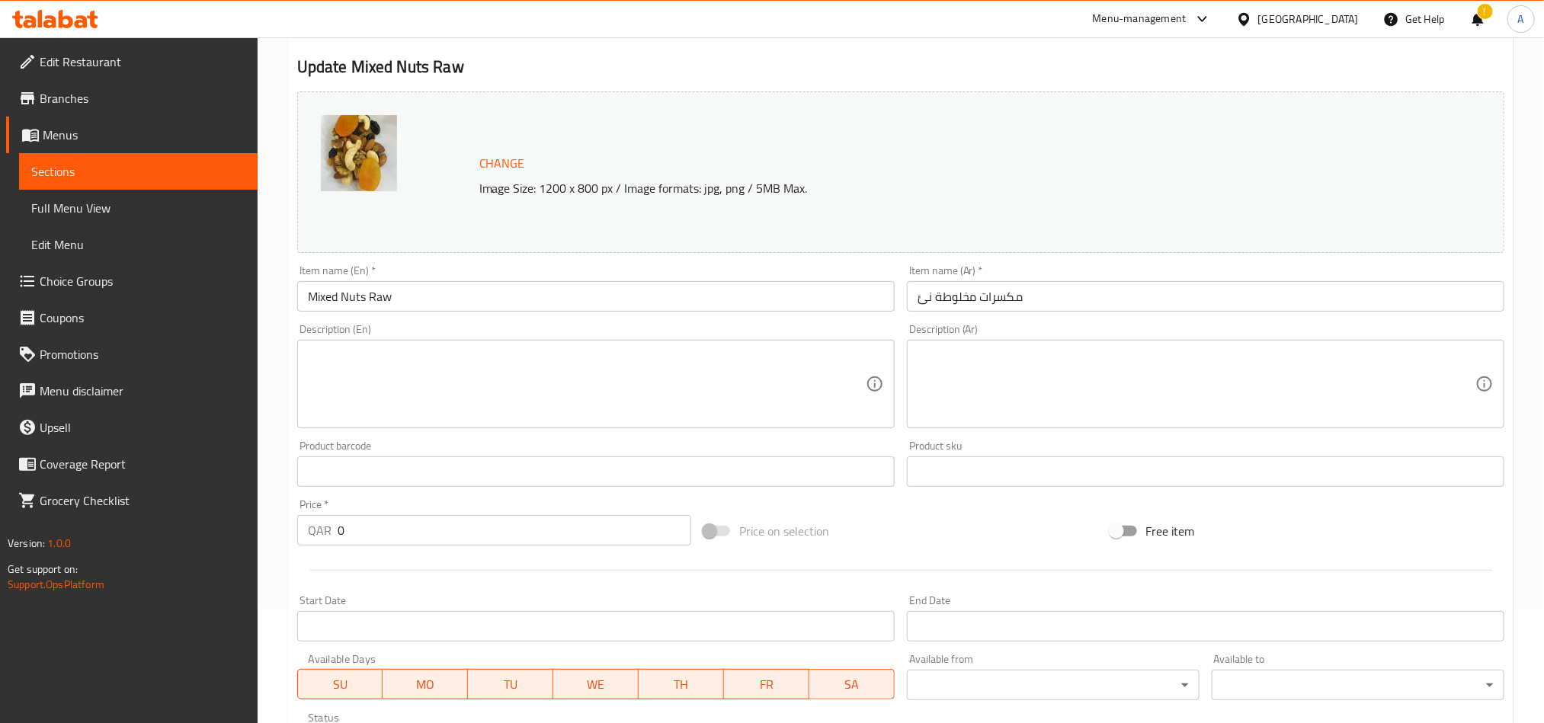
drag, startPoint x: 1413, startPoint y: 270, endPoint x: 1355, endPoint y: 284, distance: 59.7
click at [1413, 270] on div "Item name (Ar)   * مكسرات مخلوطة نئ Item name (Ar) *" at bounding box center [1205, 288] width 597 height 46
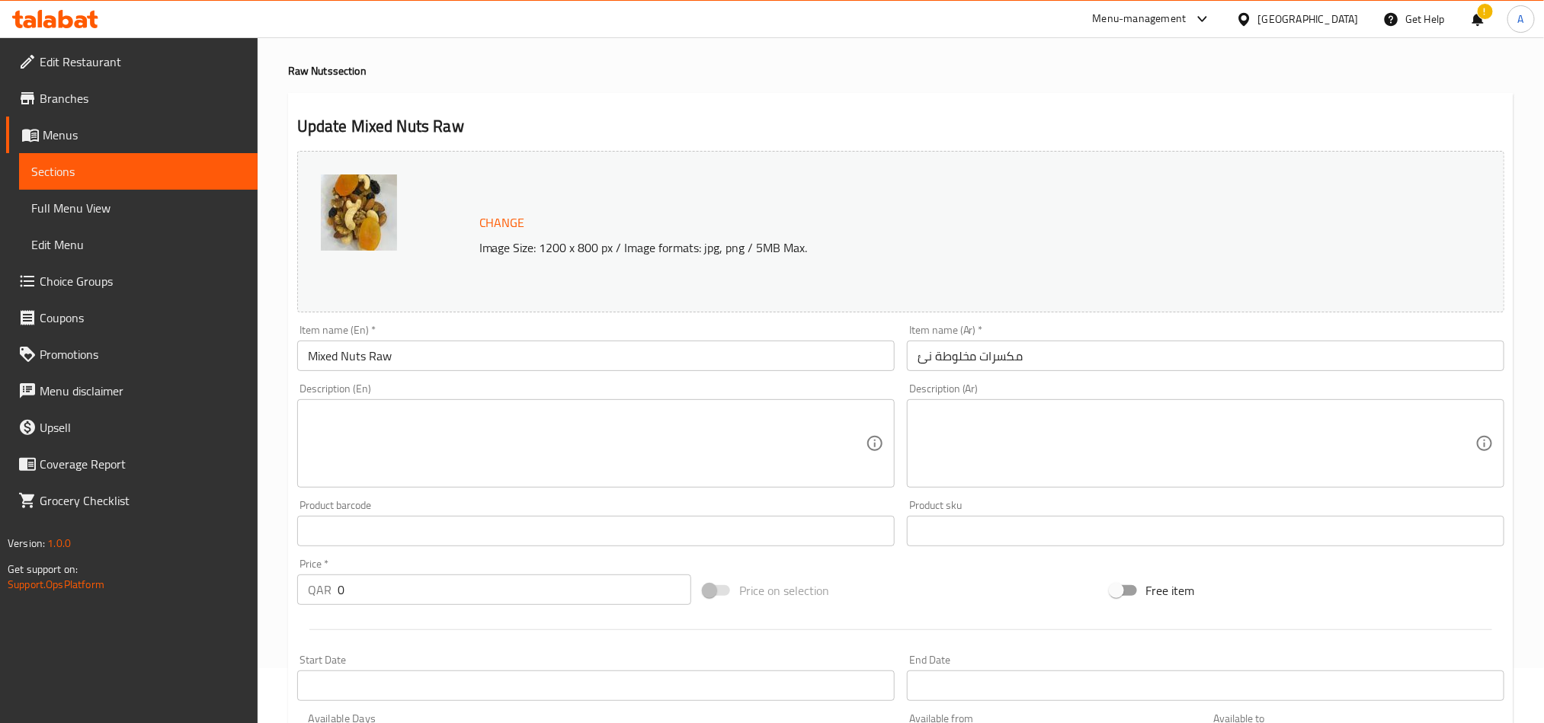
scroll to position [0, 0]
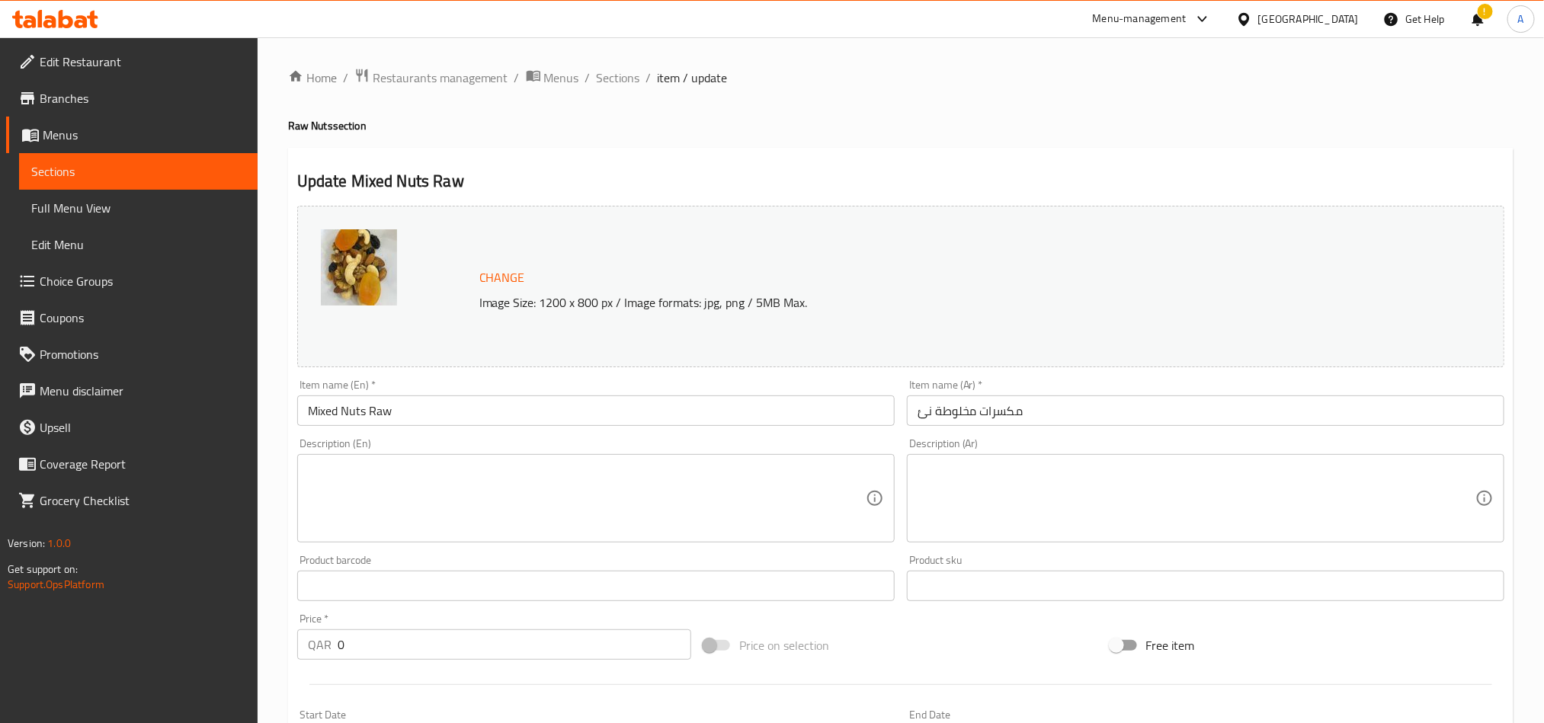
drag, startPoint x: 635, startPoint y: 81, endPoint x: 668, endPoint y: 96, distance: 36.1
click at [635, 81] on span "Sections" at bounding box center [618, 78] width 43 height 18
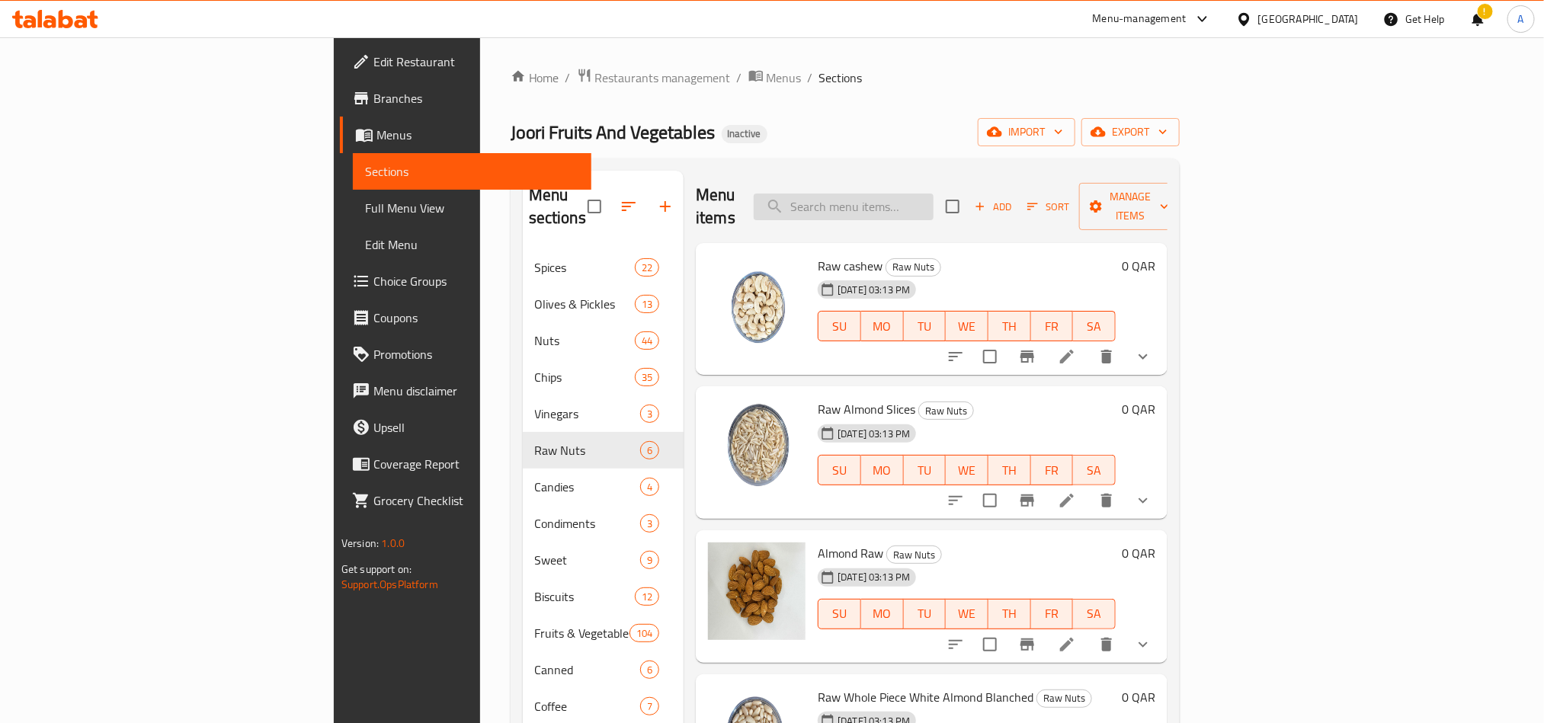
click at [933, 194] on input "search" at bounding box center [844, 207] width 180 height 27
paste input "وغندور 555 بسكويت"
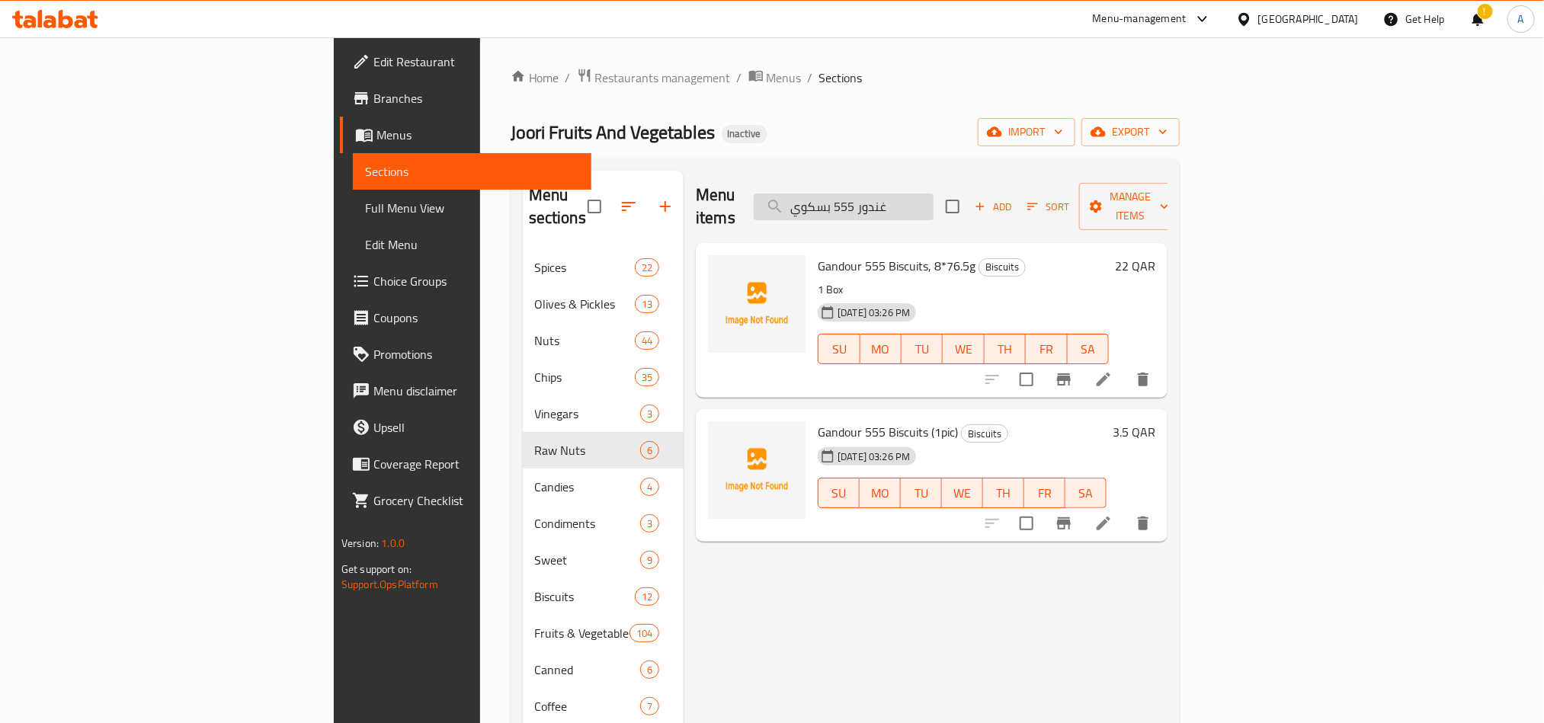
click at [933, 202] on input "غندور 555 بسكوي" at bounding box center [844, 207] width 180 height 27
click at [1115, 297] on div "06-09-2025 03:26 PM SU MO TU WE TH FR SA" at bounding box center [962, 338] width 303 height 82
click at [933, 194] on input "غندور 555 بسكوي" at bounding box center [844, 207] width 180 height 27
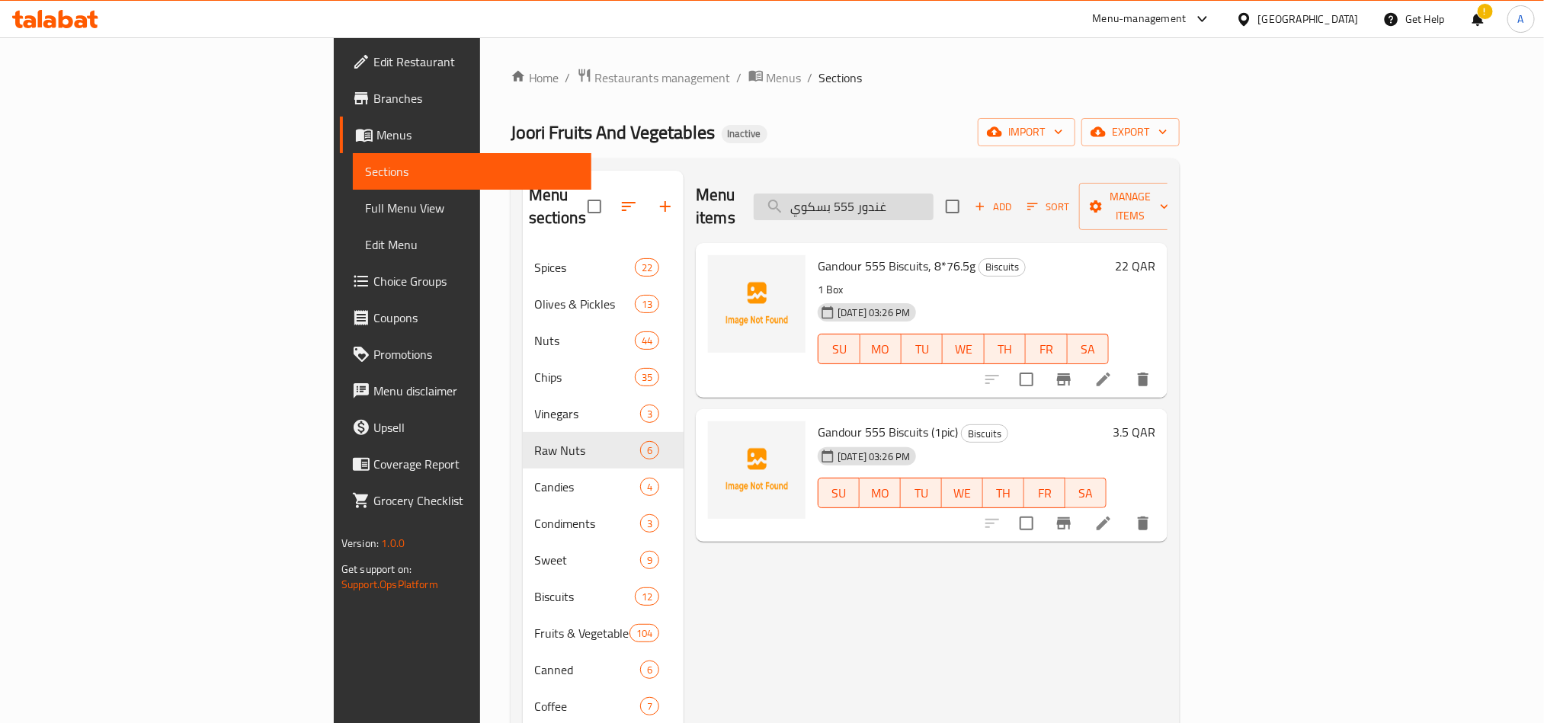
click at [933, 194] on input "غندور 555 بسكوي" at bounding box center [844, 207] width 180 height 27
paste input "Gandour Cocoa Cream Cookies 1 Box"
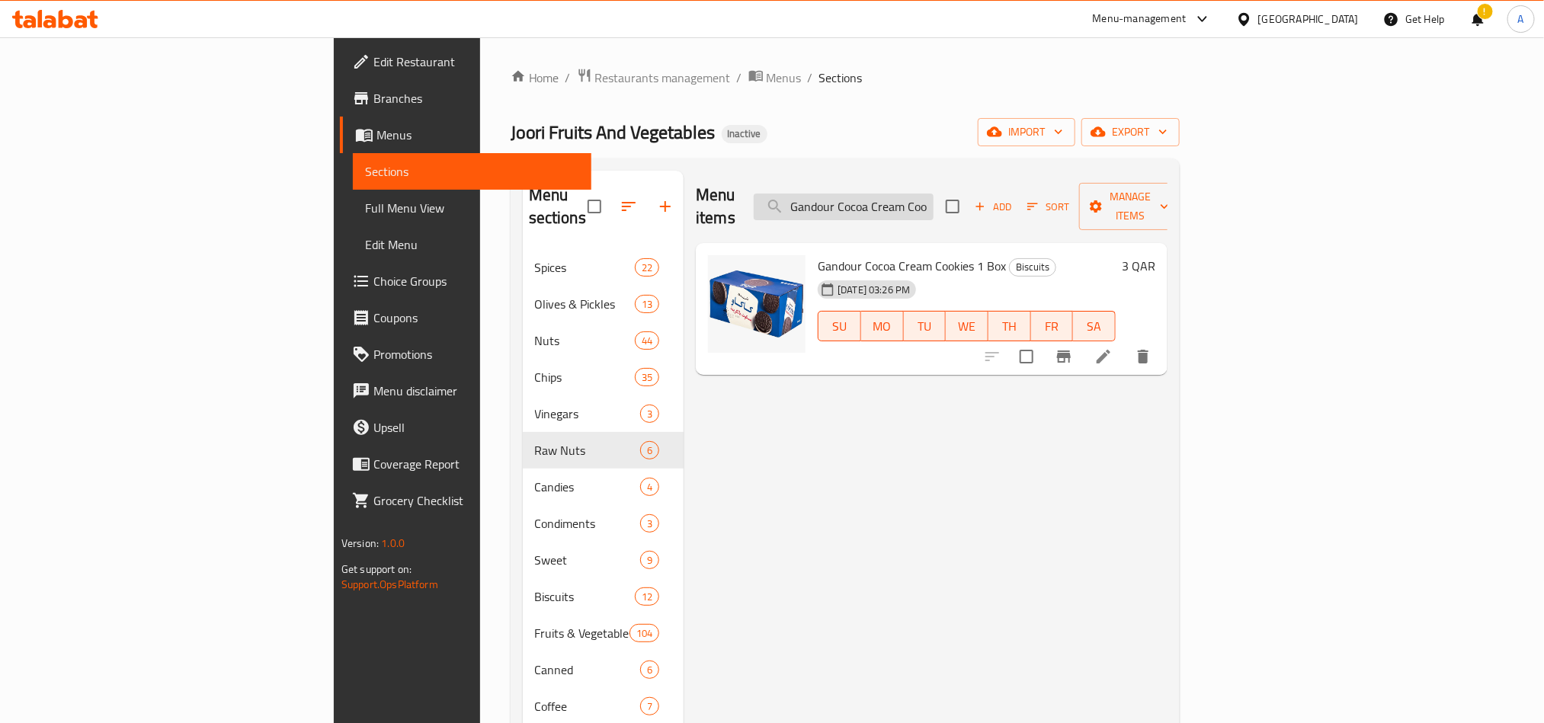
click at [933, 194] on input "Gandour Cocoa Cream Cookies 1 Box" at bounding box center [844, 207] width 180 height 27
paste input "-"
click at [1152, 347] on icon "delete" at bounding box center [1143, 356] width 18 height 18
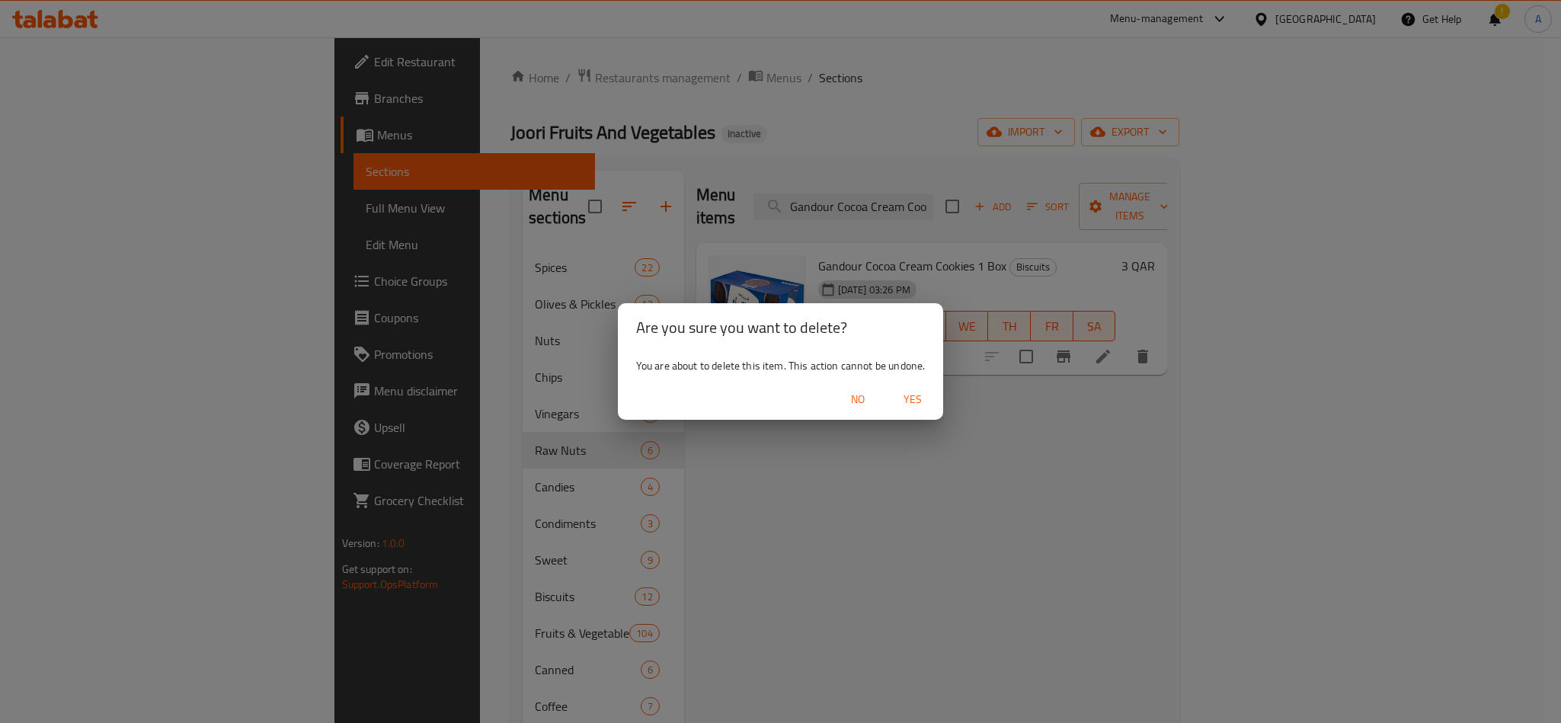
click at [914, 398] on span "Yes" at bounding box center [912, 399] width 37 height 19
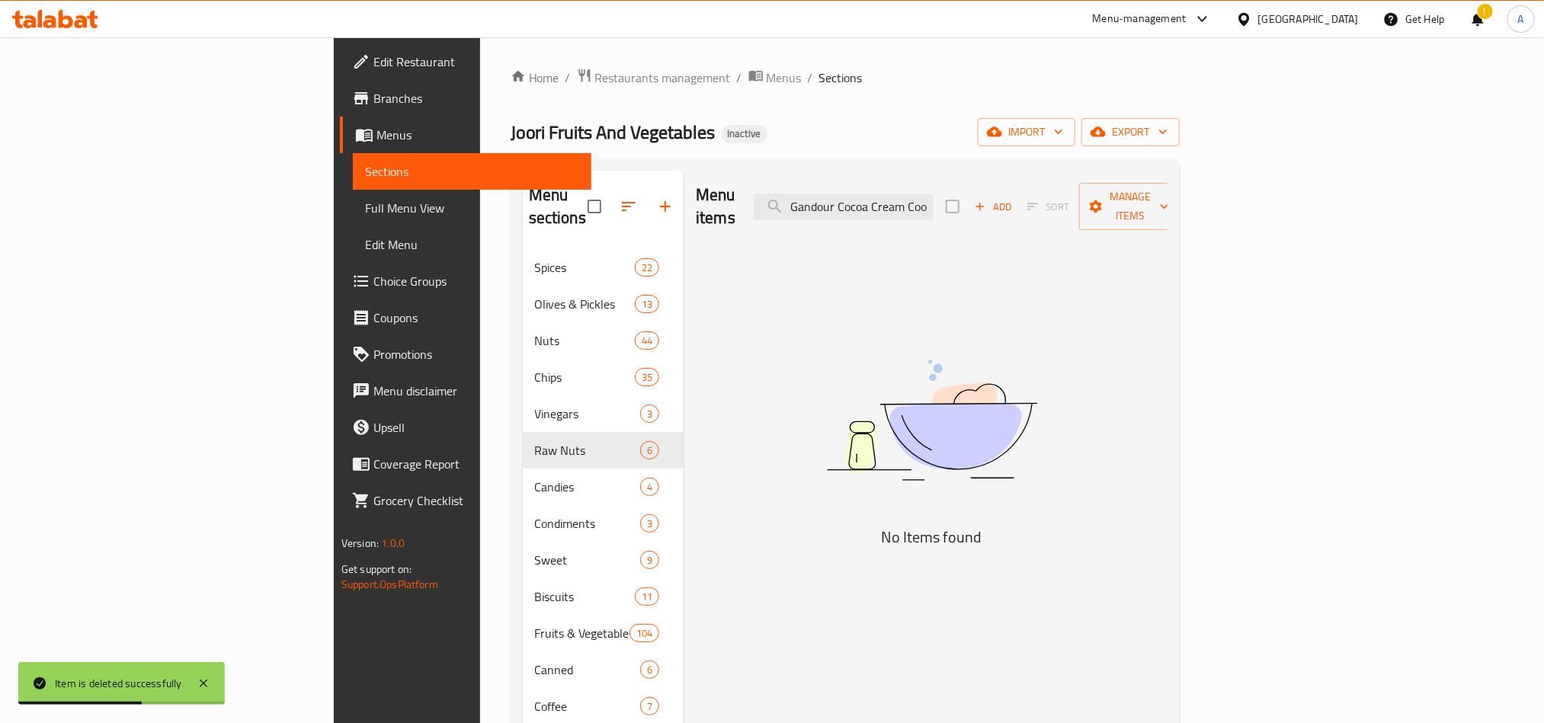
drag, startPoint x: 1352, startPoint y: 380, endPoint x: 1020, endPoint y: 242, distance: 359.0
click at [1167, 380] on div "Menu items Gandour Cocoa Cream Cookies Add Sort Manage items No Items found" at bounding box center [925, 615] width 484 height 889
click at [933, 194] on input "Gandour Cocoa Cream Cookies" at bounding box center [844, 207] width 180 height 27
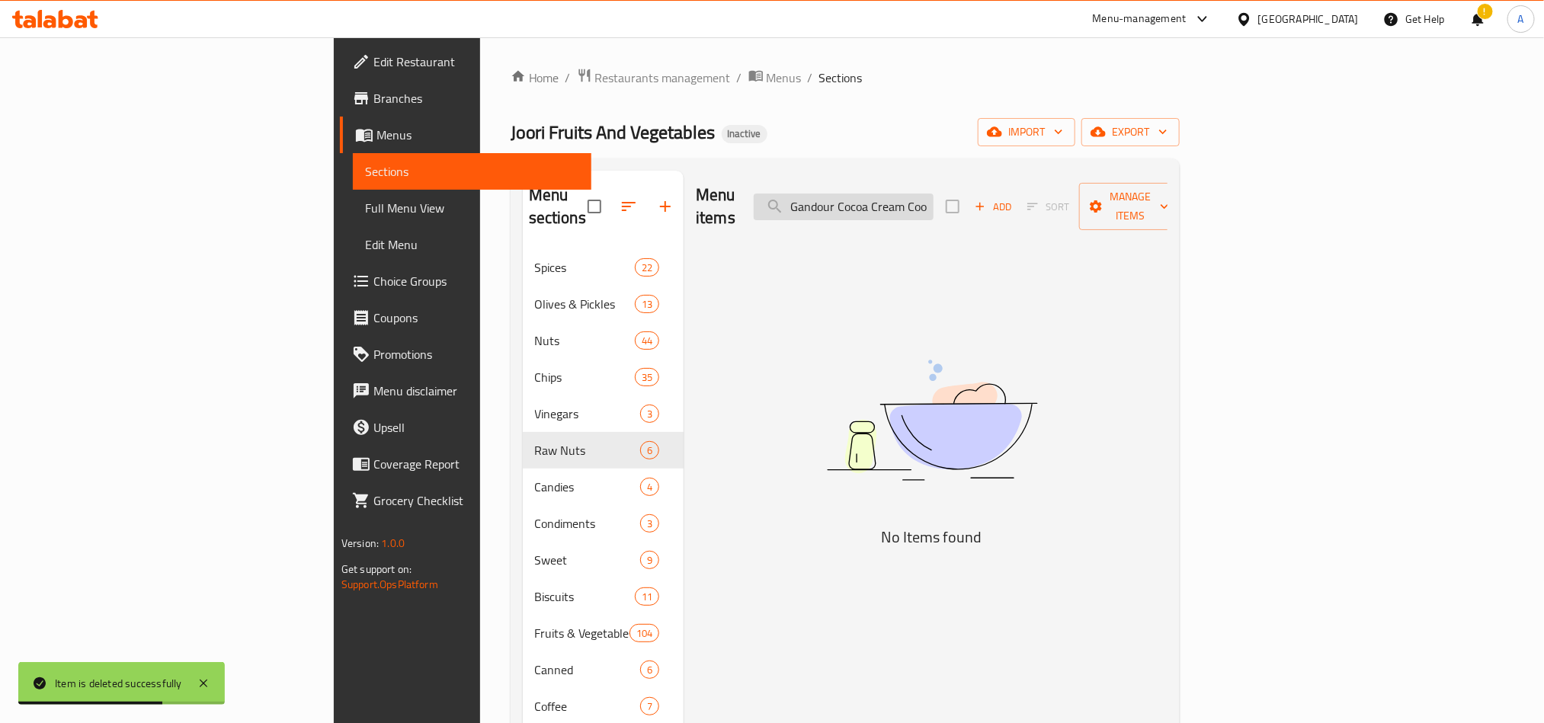
paste input "حموي"
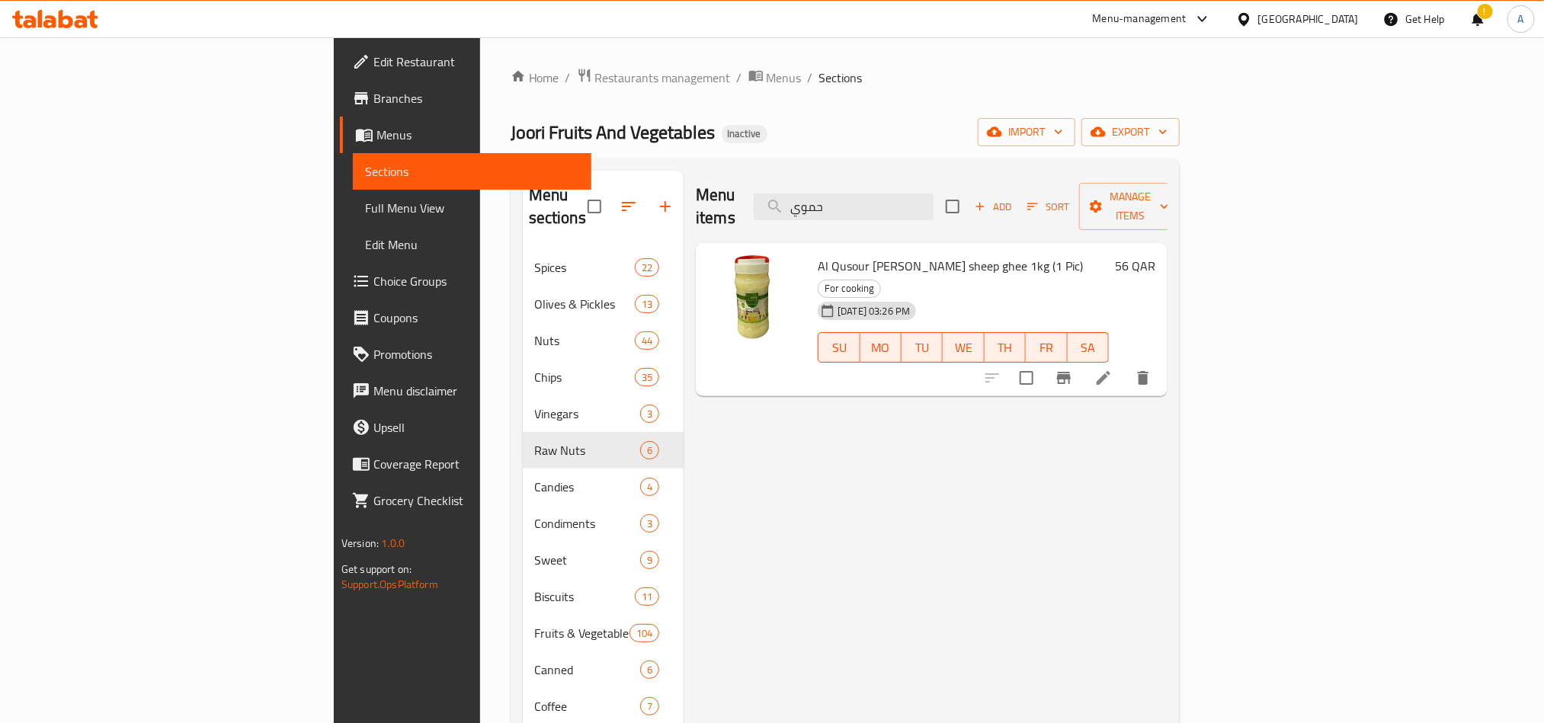
type input "حموي"
click at [1112, 369] on icon at bounding box center [1103, 378] width 18 height 18
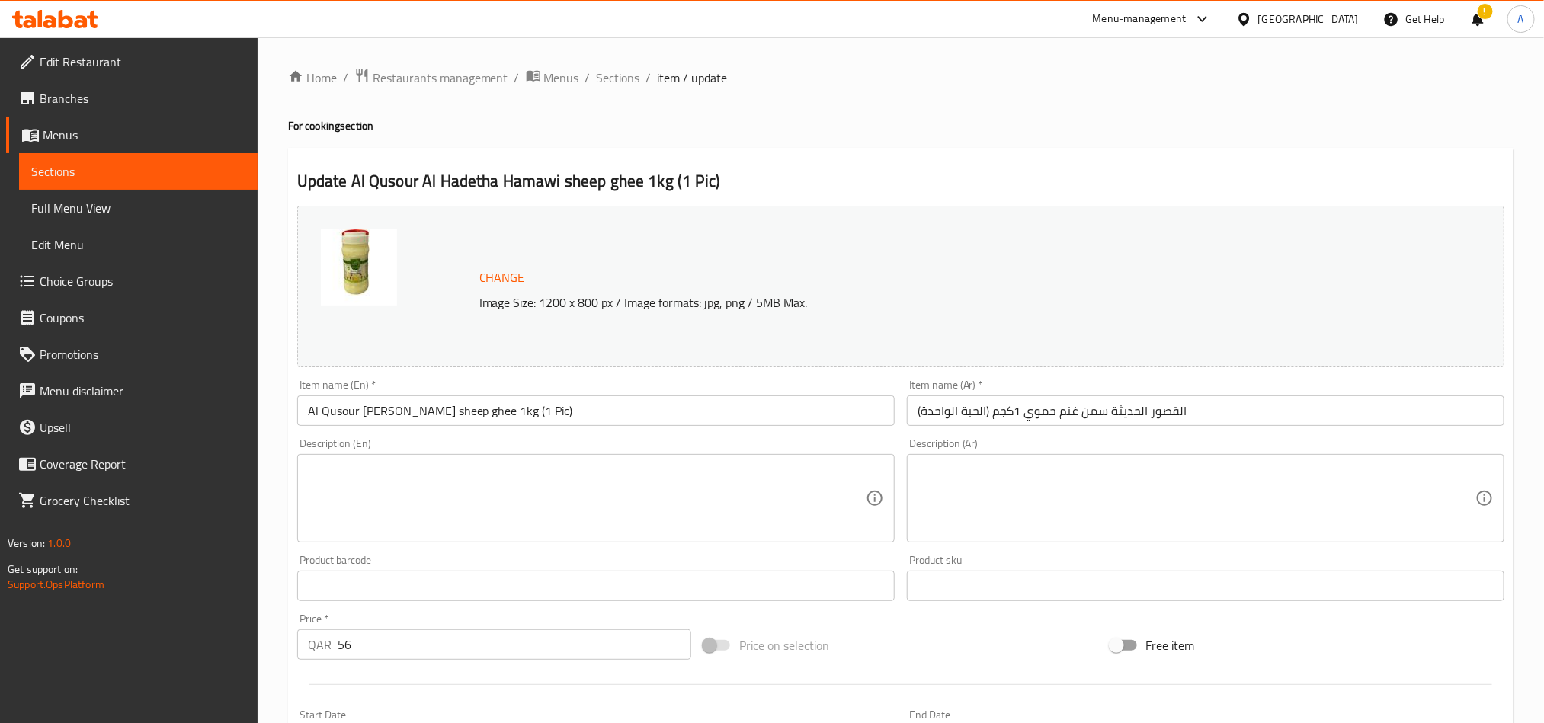
click at [1075, 270] on div "Change Image Size: 1200 x 800 px / Image formats: jpg, png / 5MB Max." at bounding box center [908, 287] width 870 height 50
click at [631, 78] on span "Sections" at bounding box center [618, 78] width 43 height 18
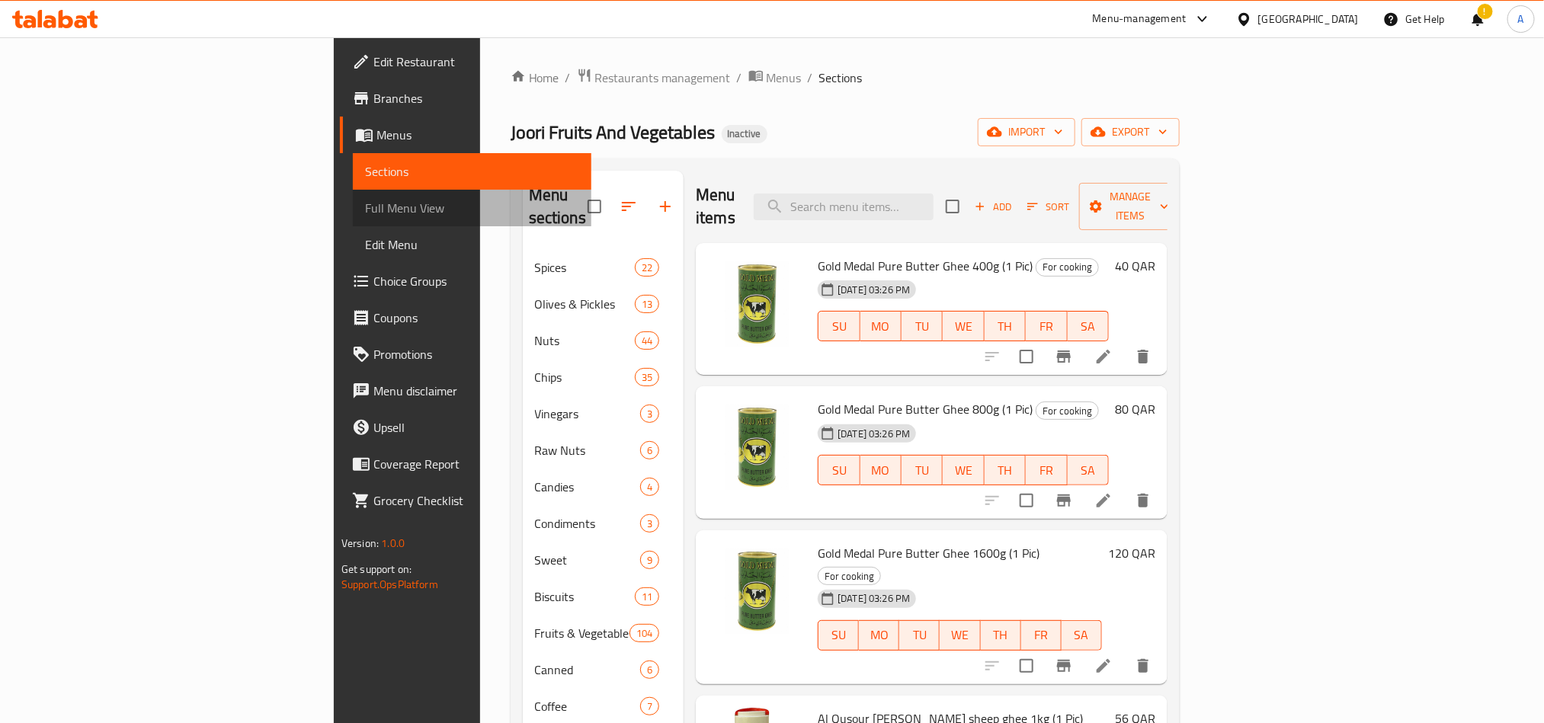
click at [353, 197] on link "Full Menu View" at bounding box center [472, 208] width 238 height 37
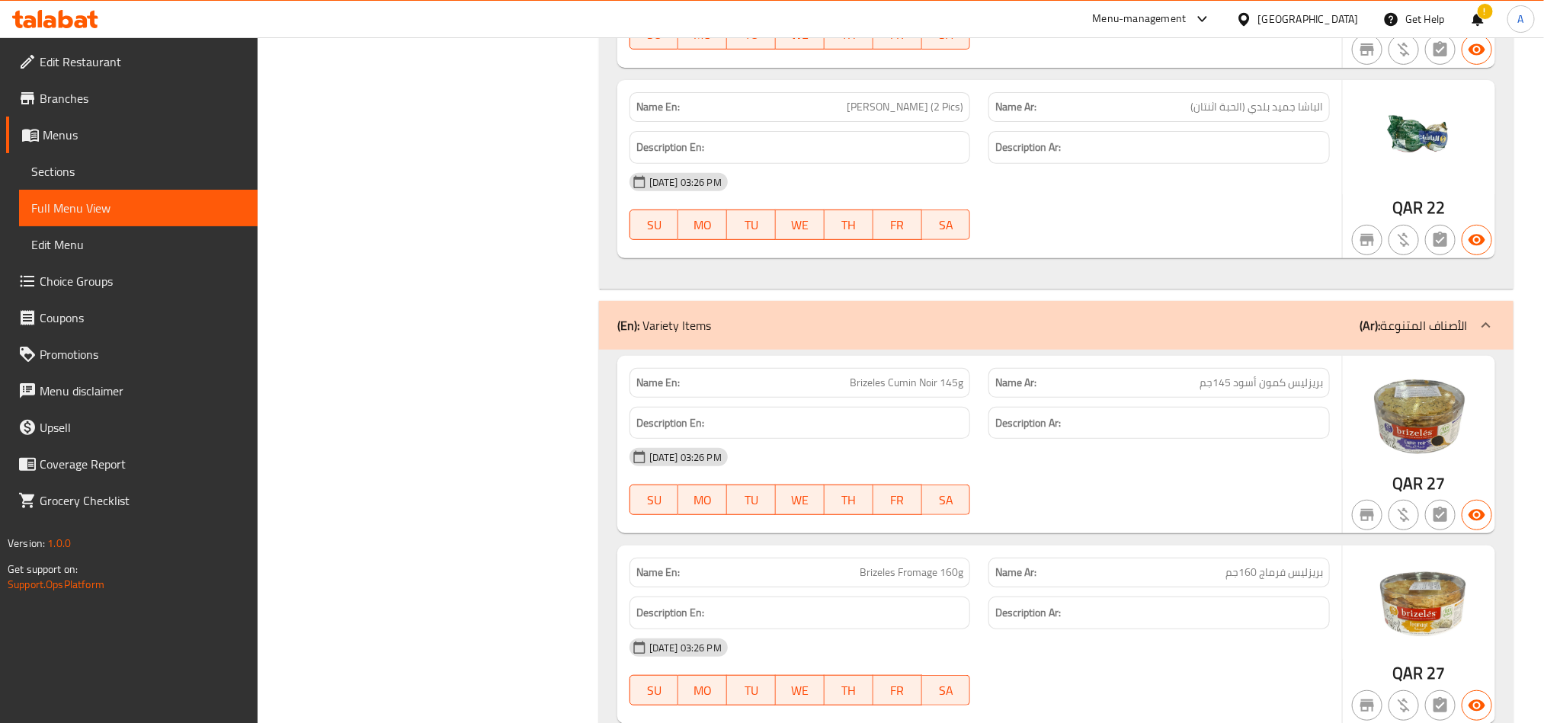
scroll to position [74270, 0]
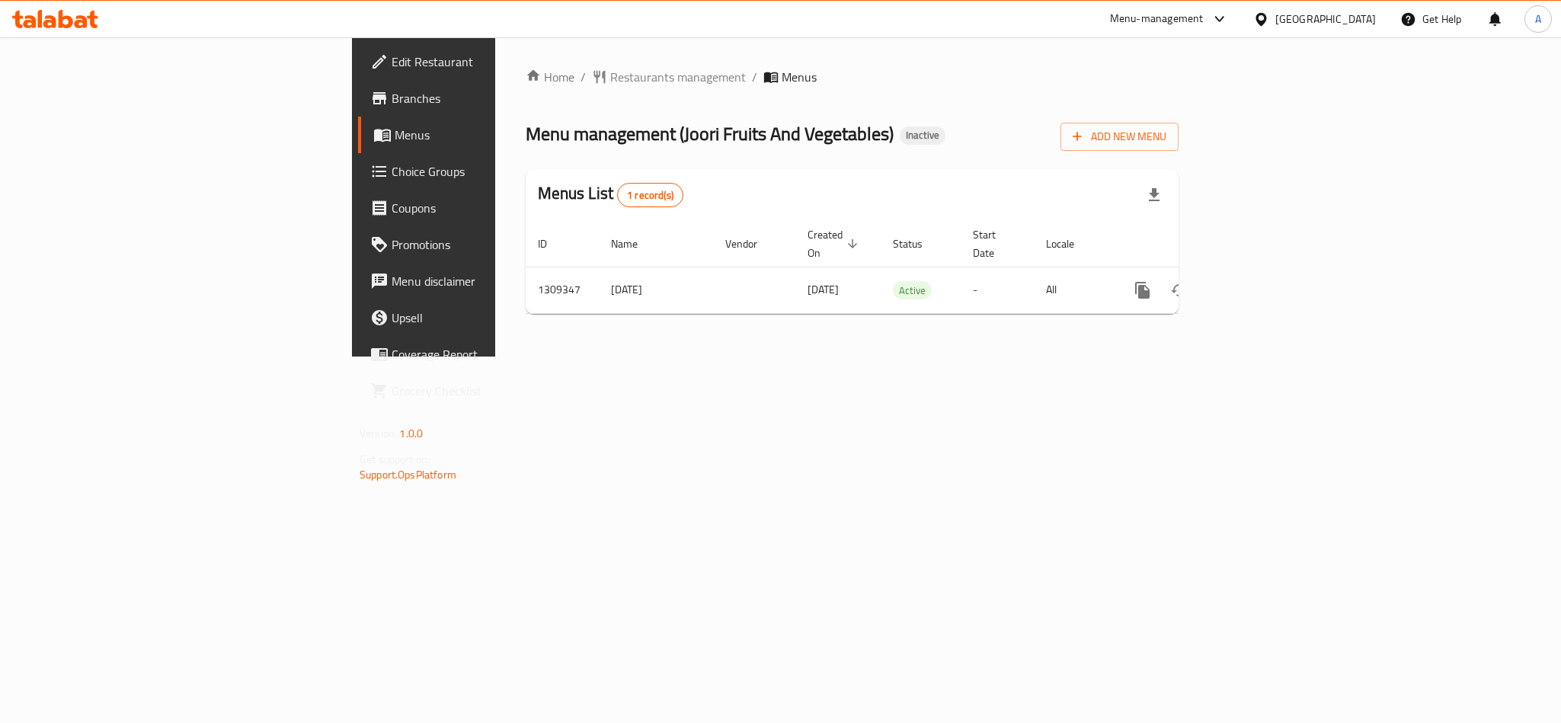
click at [1266, 14] on icon at bounding box center [1261, 18] width 11 height 13
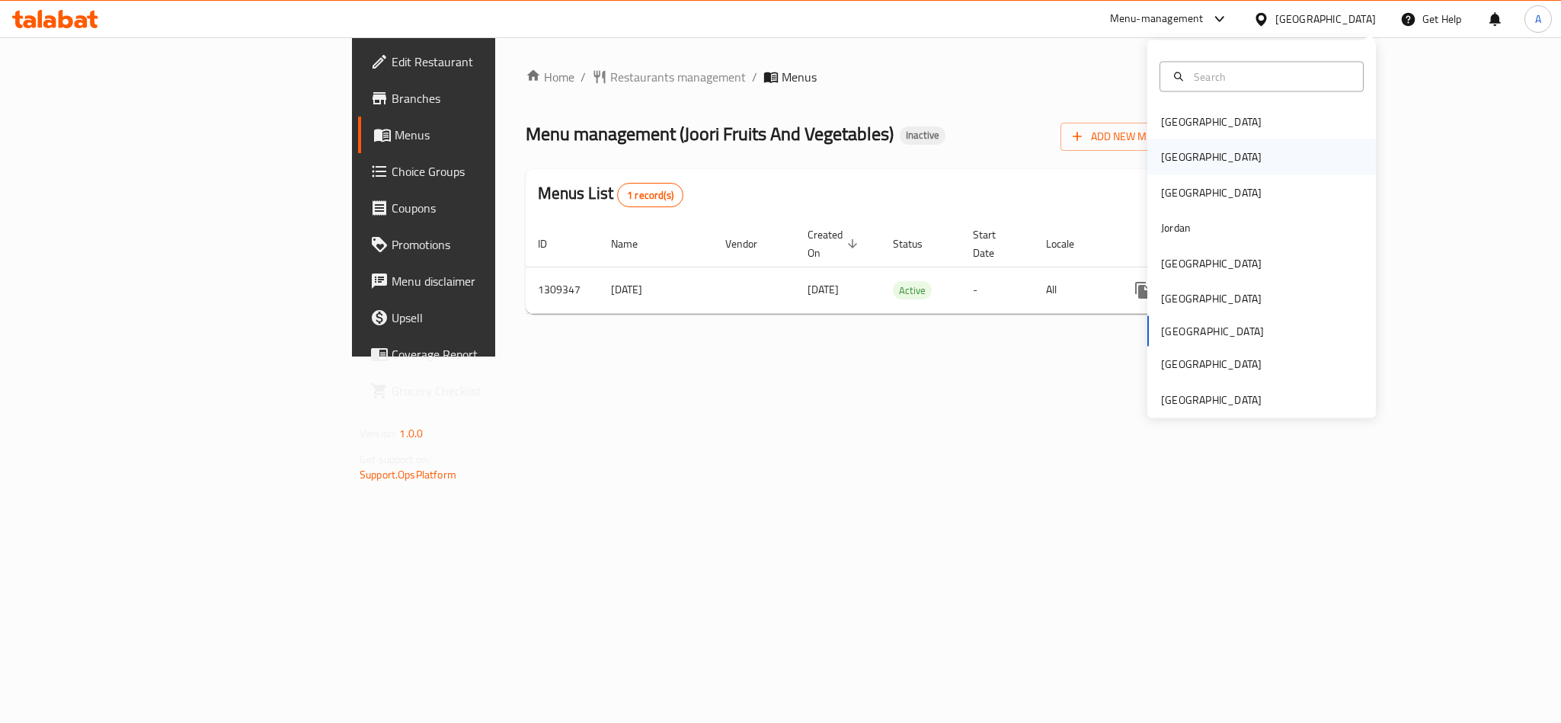
click at [1225, 149] on div "[GEOGRAPHIC_DATA]" at bounding box center [1261, 156] width 229 height 35
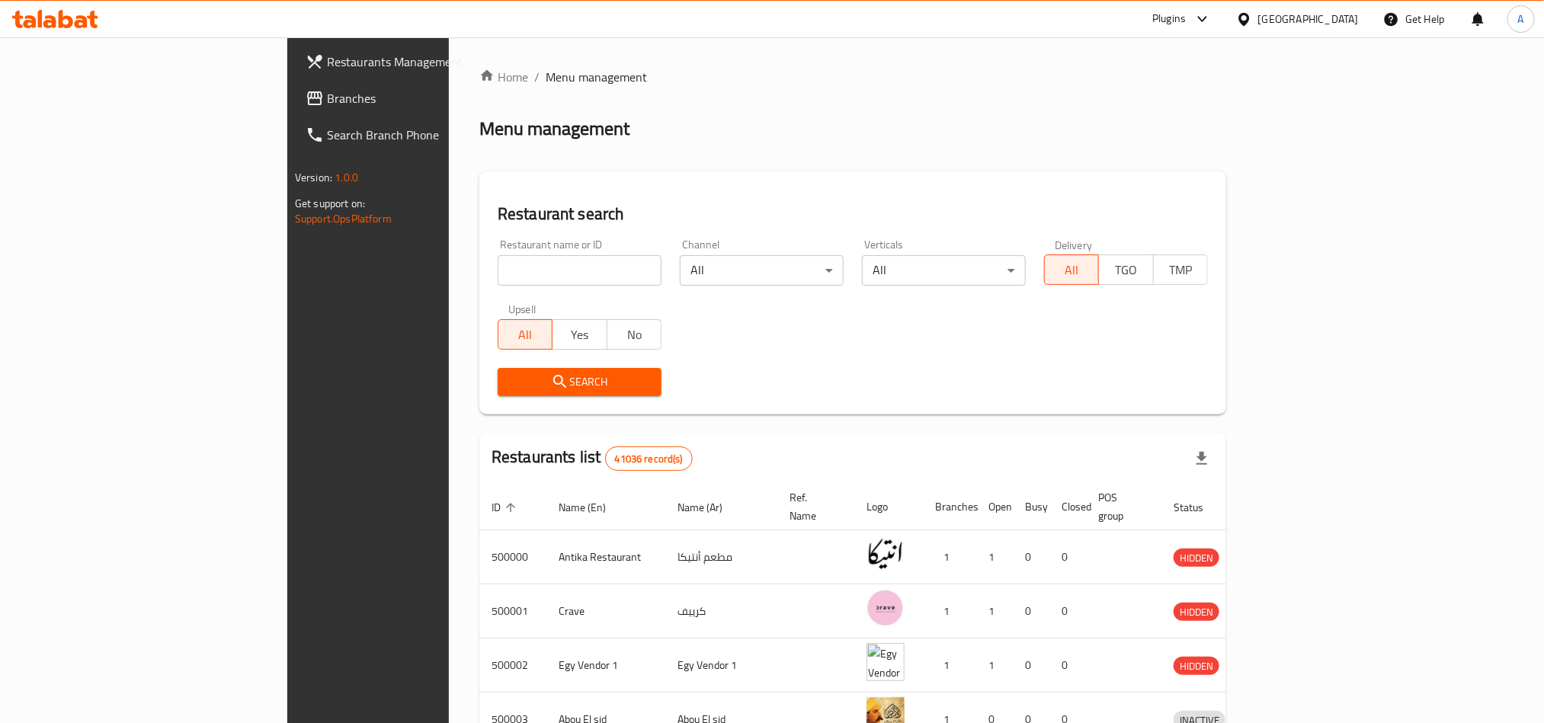
drag, startPoint x: 101, startPoint y: 97, endPoint x: 199, endPoint y: 110, distance: 99.2
click at [327, 97] on span "Branches" at bounding box center [430, 98] width 206 height 18
